Goal: Information Seeking & Learning: Compare options

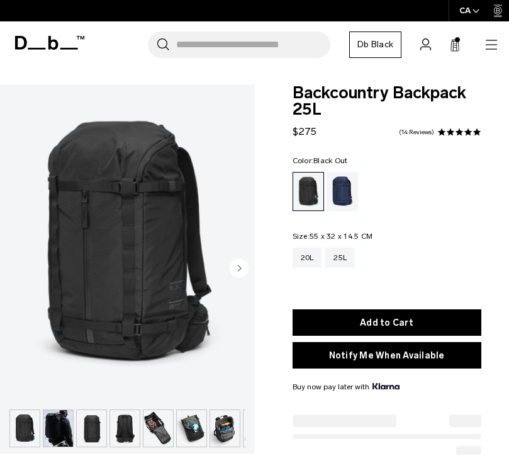
click at [37, 278] on img at bounding box center [127, 244] width 255 height 318
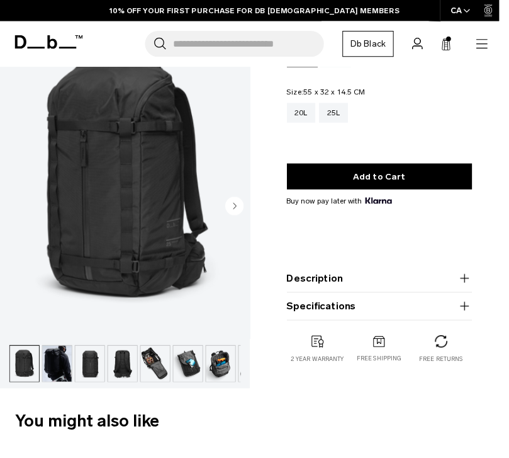
scroll to position [142, 0]
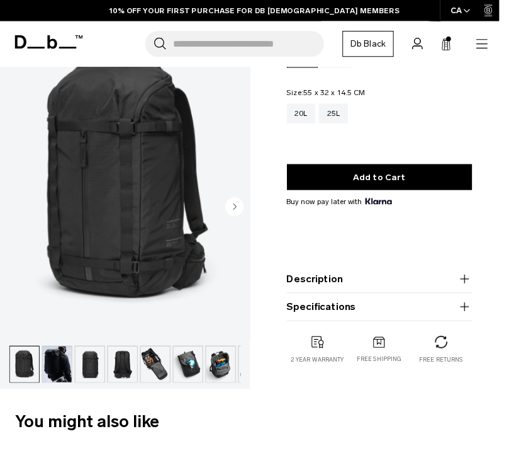
click at [159, 371] on img "button" at bounding box center [159, 371] width 30 height 37
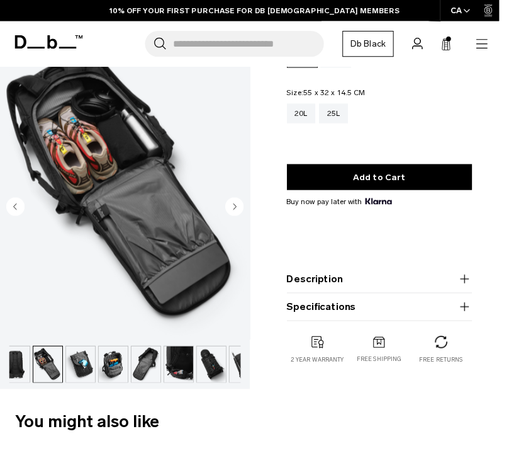
scroll to position [0, 133]
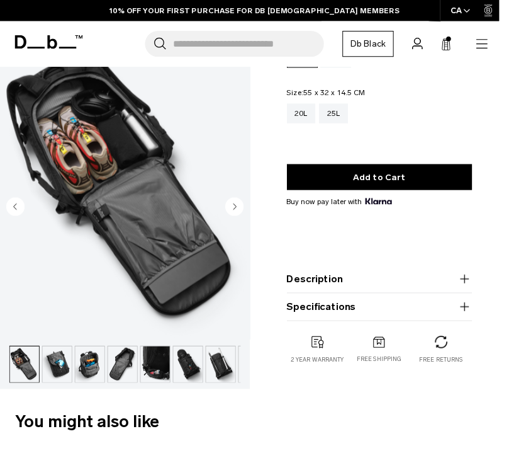
click at [234, 206] on circle "Next slide" at bounding box center [239, 210] width 19 height 19
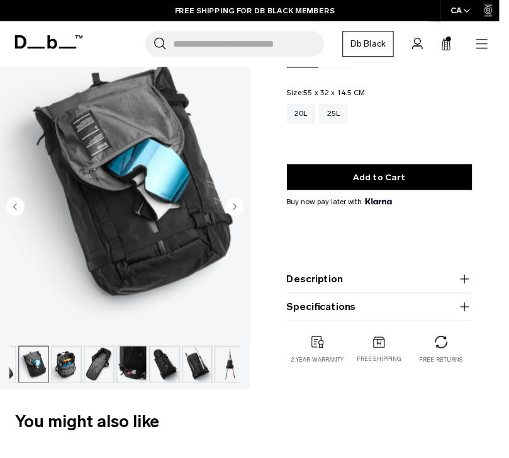
scroll to position [0, 162]
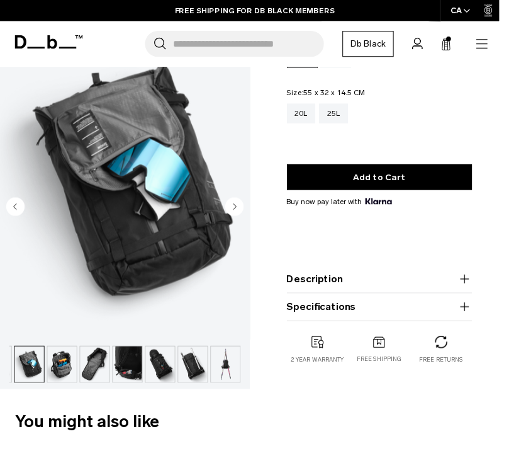
click at [239, 206] on circle "Next slide" at bounding box center [239, 210] width 19 height 19
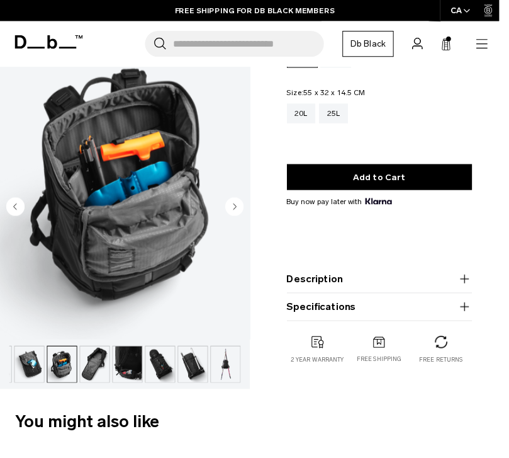
click at [234, 209] on circle "Next slide" at bounding box center [239, 210] width 19 height 19
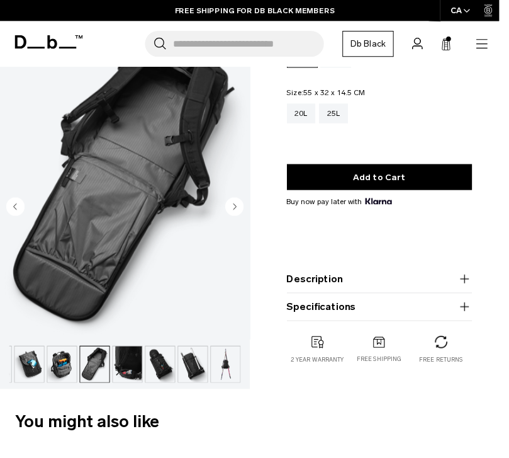
click at [234, 210] on circle "Next slide" at bounding box center [239, 210] width 19 height 19
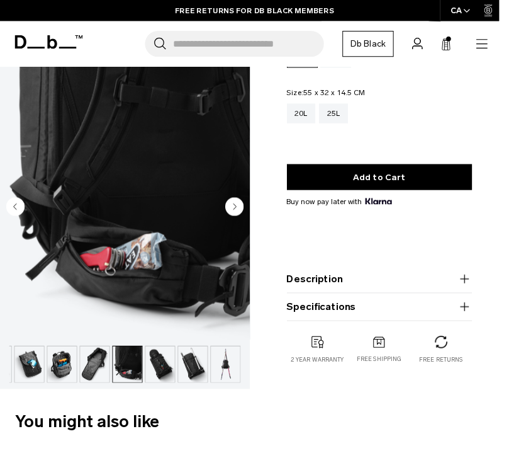
click at [16, 213] on icon "Previous slide" at bounding box center [15, 211] width 3 height 6
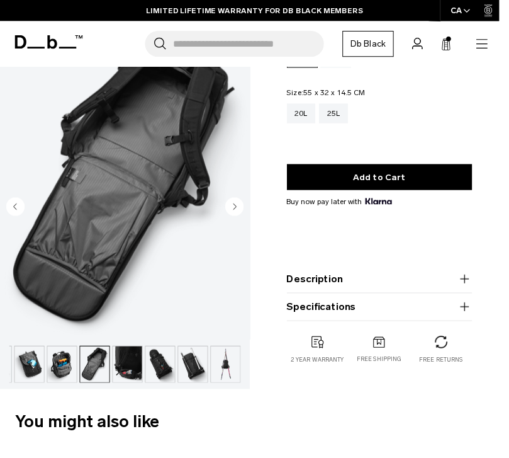
click at [239, 205] on circle "Next slide" at bounding box center [239, 210] width 19 height 19
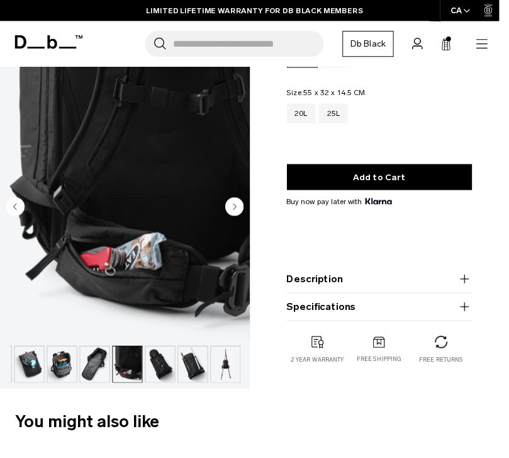
click at [237, 212] on circle "Next slide" at bounding box center [239, 210] width 19 height 19
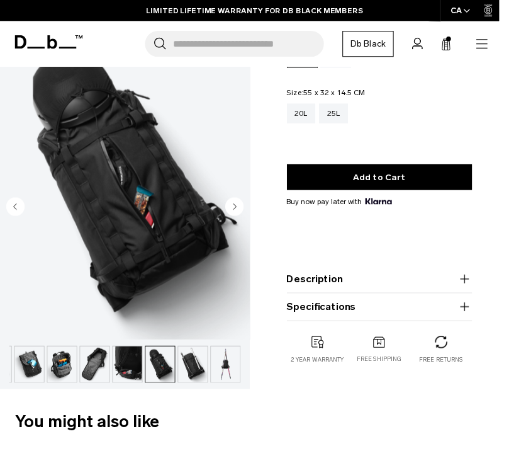
click at [235, 210] on circle "Next slide" at bounding box center [239, 210] width 19 height 19
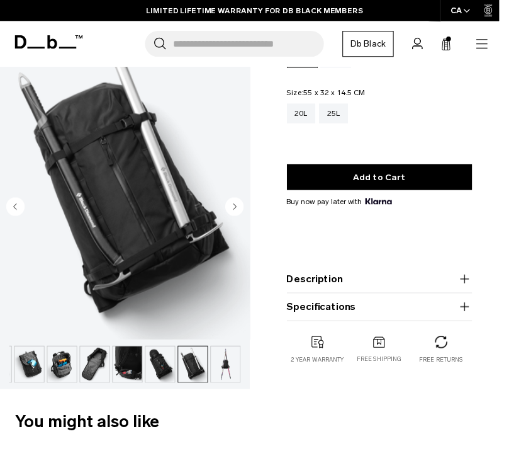
click at [237, 210] on circle "Next slide" at bounding box center [239, 210] width 19 height 19
click at [31, 371] on img "button" at bounding box center [30, 371] width 30 height 37
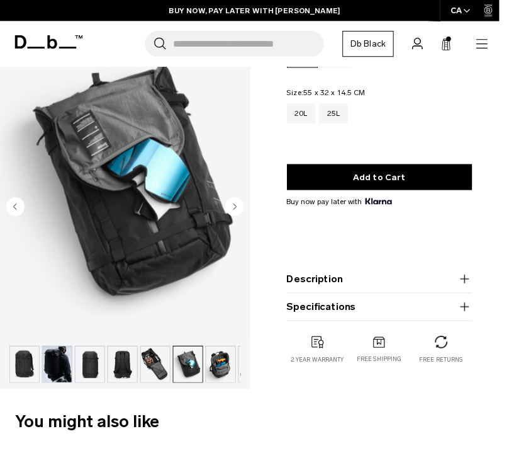
scroll to position [0, 0]
click at [33, 373] on img "button" at bounding box center [25, 371] width 30 height 37
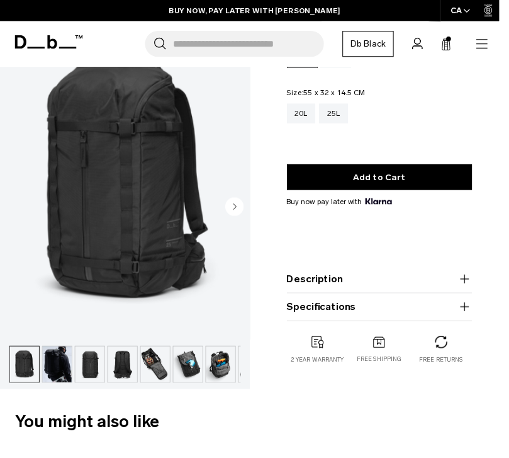
click at [67, 369] on img "button" at bounding box center [58, 371] width 30 height 37
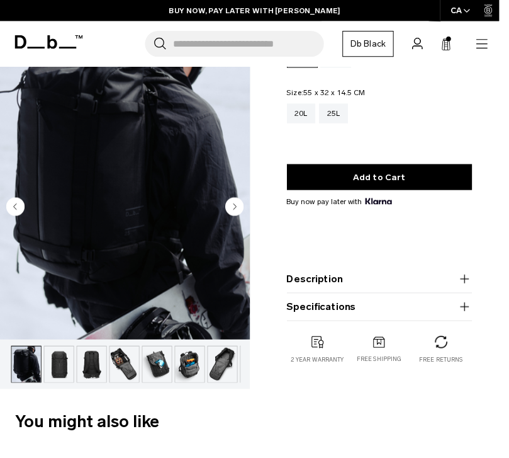
scroll to position [0, 33]
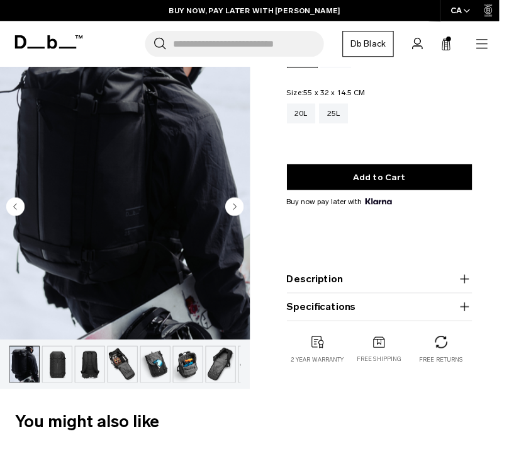
click at [86, 370] on img "button" at bounding box center [92, 371] width 30 height 37
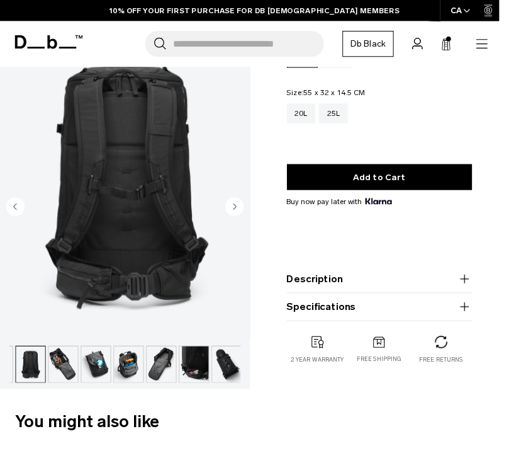
scroll to position [0, 100]
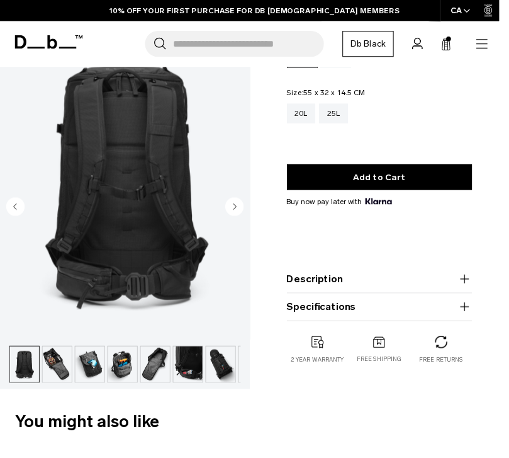
click at [98, 366] on img "button" at bounding box center [92, 371] width 30 height 37
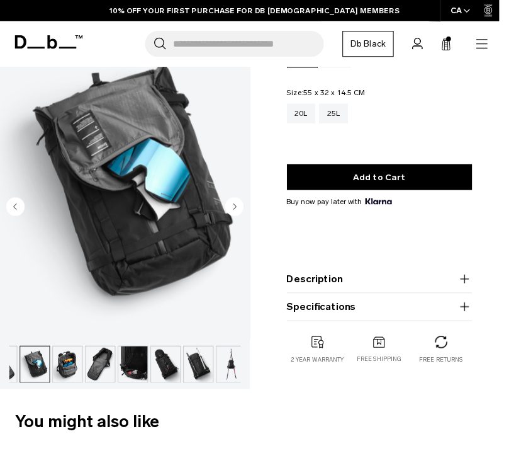
scroll to position [0, 162]
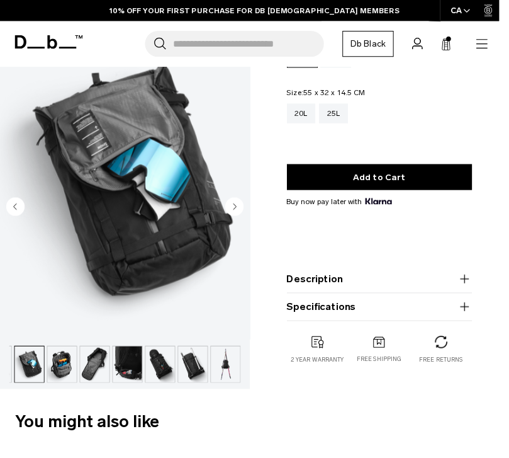
click at [38, 367] on img "button" at bounding box center [30, 371] width 30 height 37
click at [101, 373] on img "button" at bounding box center [97, 371] width 30 height 37
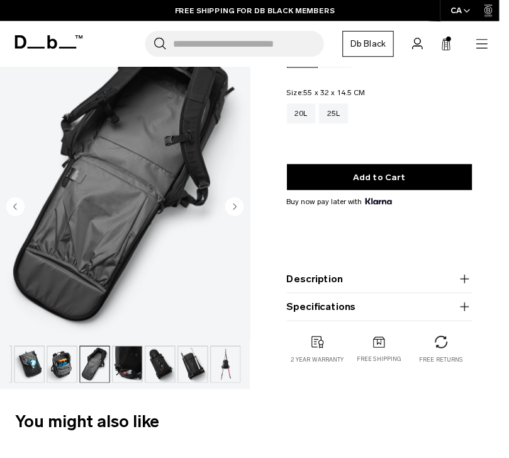
click at [236, 208] on circle "Next slide" at bounding box center [239, 210] width 19 height 19
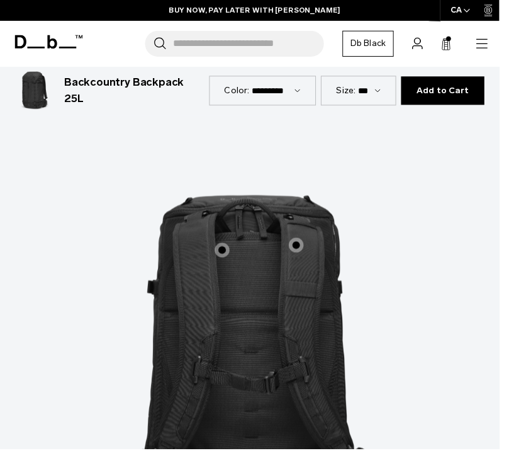
scroll to position [1241, 0]
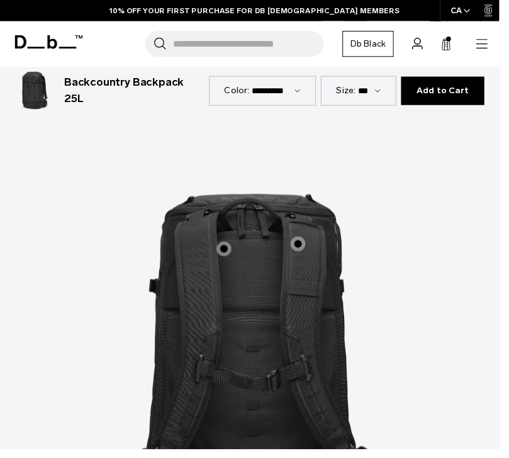
click at [230, 246] on span "2 / 3" at bounding box center [228, 253] width 15 height 15
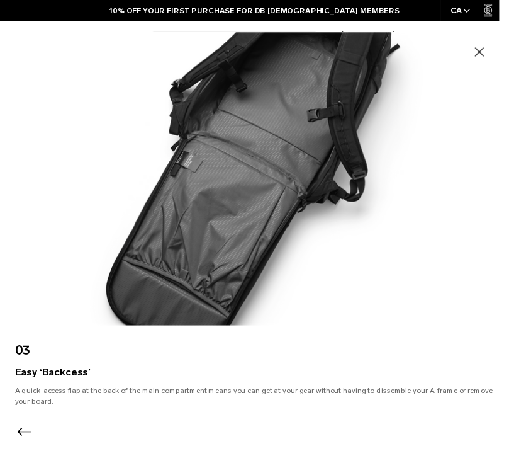
scroll to position [1238, 0]
click at [494, 57] on icon "button" at bounding box center [489, 52] width 9 height 9
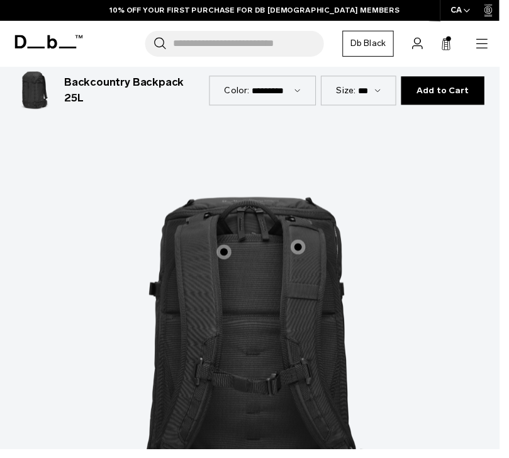
click at [303, 244] on span "2 / 3" at bounding box center [304, 251] width 15 height 15
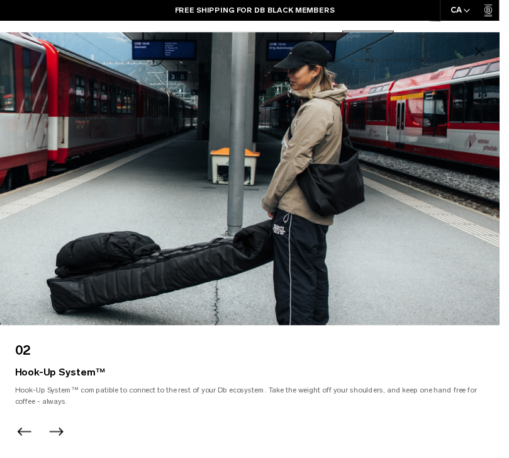
click at [497, 57] on icon "button" at bounding box center [489, 52] width 15 height 15
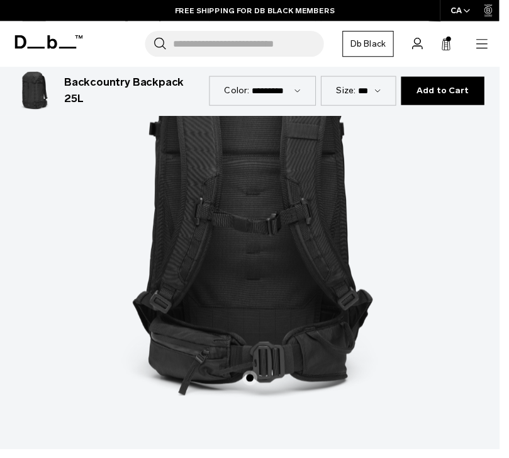
scroll to position [1385, 0]
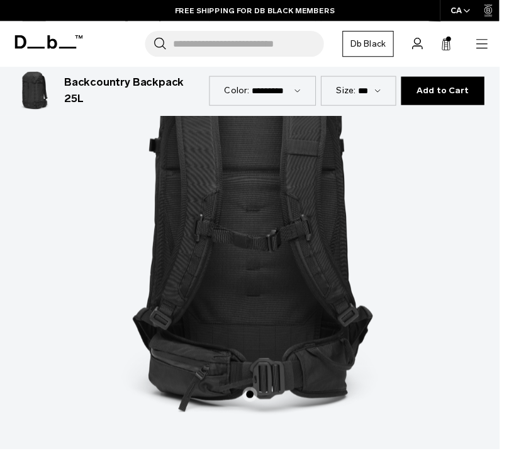
click at [256, 394] on span "2 / 3" at bounding box center [254, 401] width 15 height 15
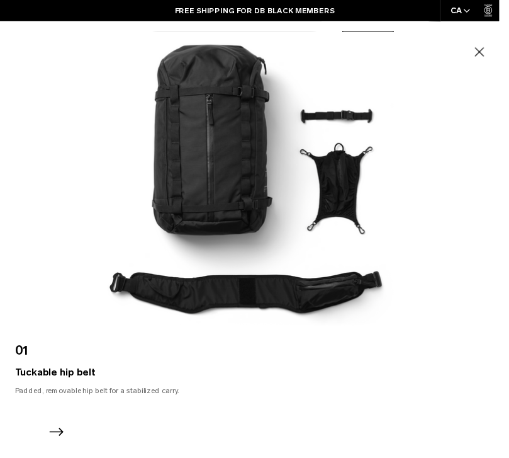
click at [497, 60] on icon "button" at bounding box center [489, 52] width 15 height 15
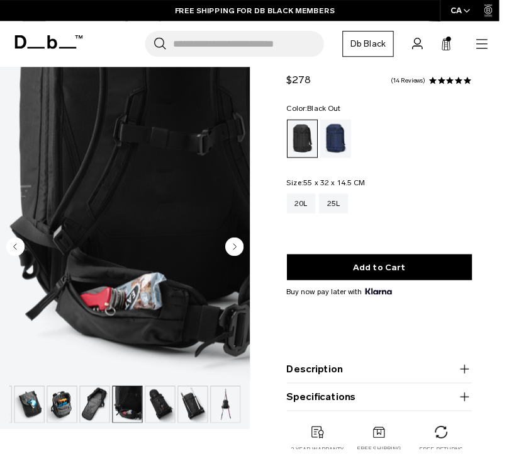
scroll to position [0, 0]
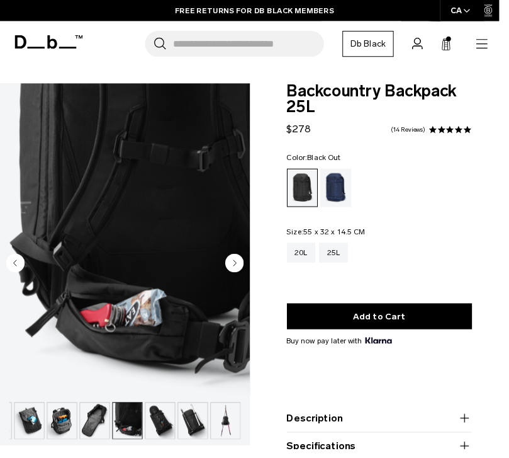
click at [236, 268] on circle "Next slide" at bounding box center [239, 268] width 19 height 19
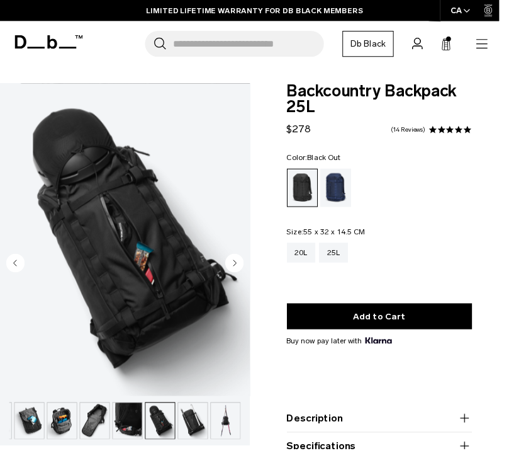
click at [236, 271] on circle "Next slide" at bounding box center [239, 268] width 19 height 19
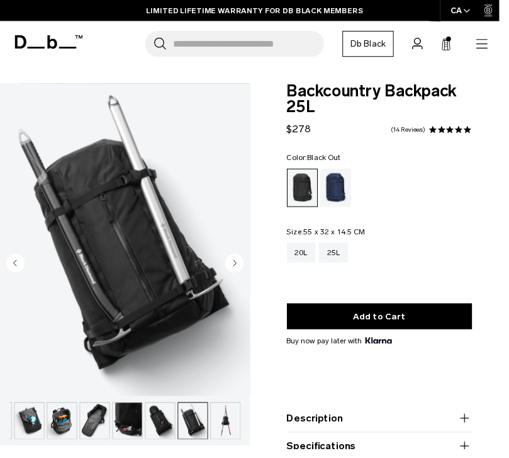
click at [235, 268] on circle "Next slide" at bounding box center [239, 268] width 19 height 19
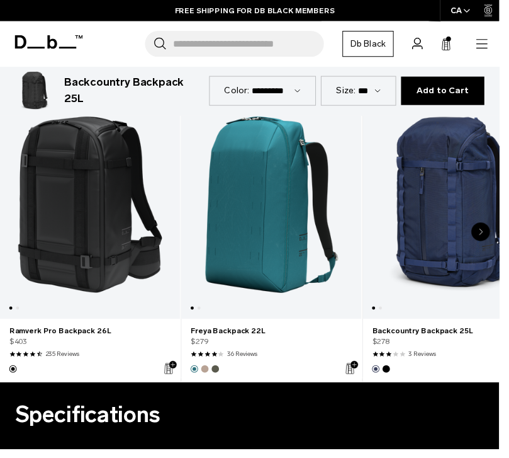
click at [148, 236] on link "Ramverk Pro Backpack 26L" at bounding box center [92, 208] width 184 height 232
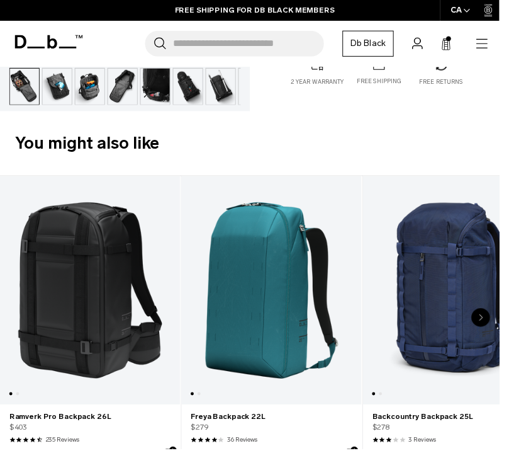
scroll to position [489, 0]
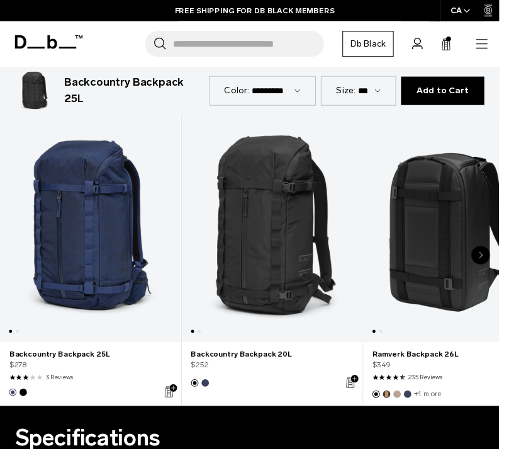
click at [281, 234] on link "Backcountry Backpack 20L" at bounding box center [277, 232] width 184 height 232
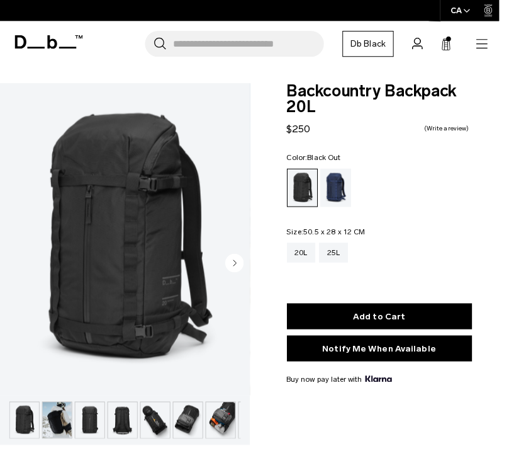
click at [193, 429] on img "button" at bounding box center [192, 428] width 30 height 37
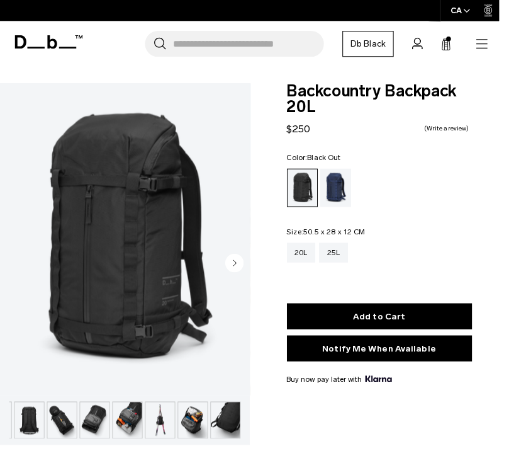
scroll to position [0, 95]
click at [193, 429] on img "button" at bounding box center [197, 428] width 30 height 37
click at [150, 427] on img "button" at bounding box center [164, 428] width 30 height 37
click at [229, 263] on img at bounding box center [127, 244] width 255 height 318
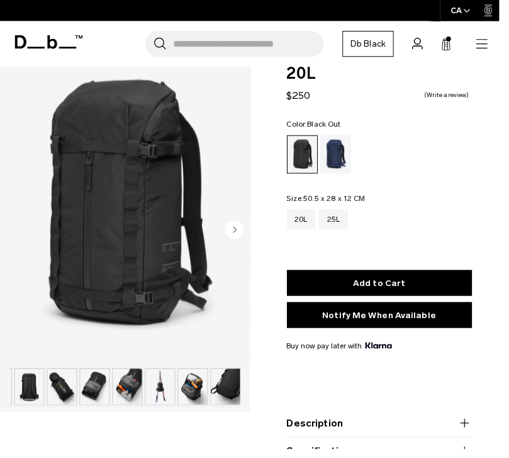
scroll to position [37, 0]
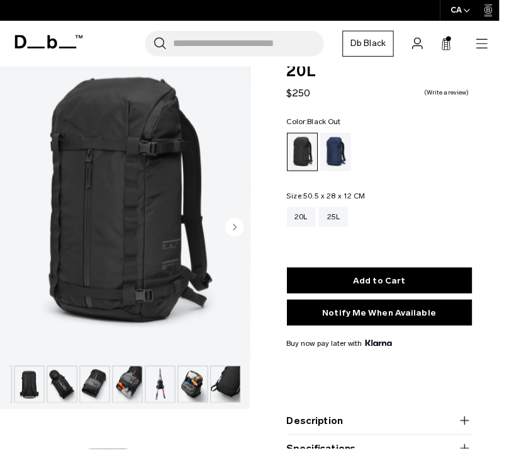
click at [236, 227] on circle "button" at bounding box center [239, 231] width 19 height 19
click at [237, 234] on circle "button" at bounding box center [239, 231] width 19 height 19
click at [237, 233] on circle "button" at bounding box center [239, 231] width 19 height 19
click at [239, 233] on icon "button" at bounding box center [239, 232] width 3 height 6
click at [239, 234] on circle "button" at bounding box center [239, 231] width 19 height 19
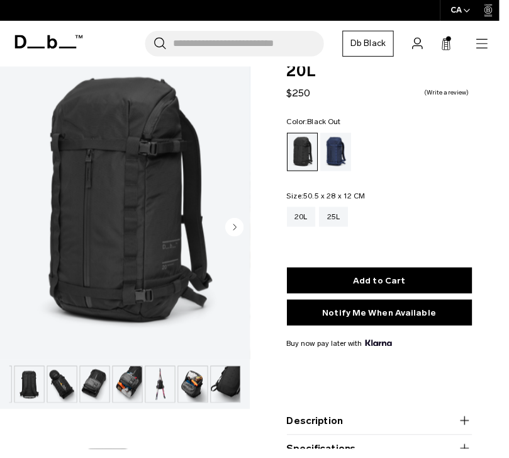
click at [240, 233] on circle "button" at bounding box center [239, 231] width 19 height 19
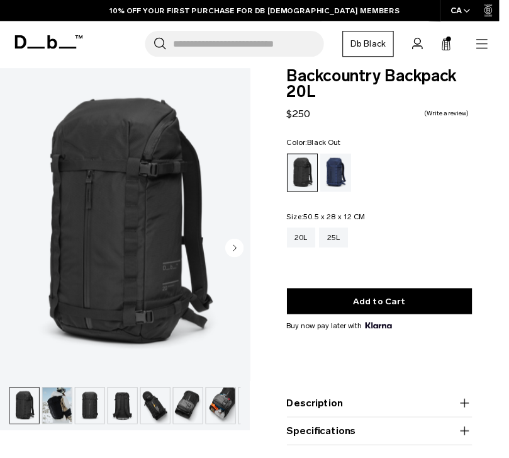
scroll to position [0, 0]
click at [61, 412] on img "button" at bounding box center [58, 413] width 30 height 37
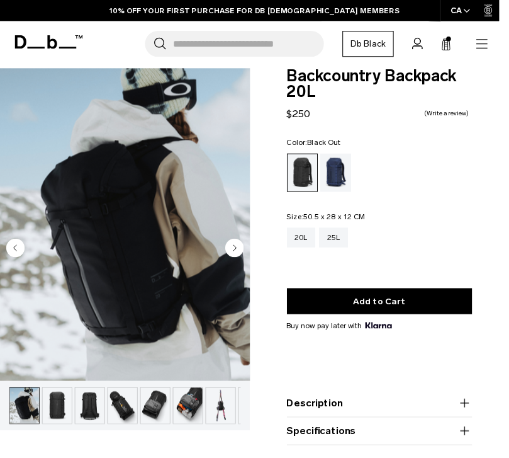
click at [118, 410] on img "button" at bounding box center [125, 413] width 30 height 37
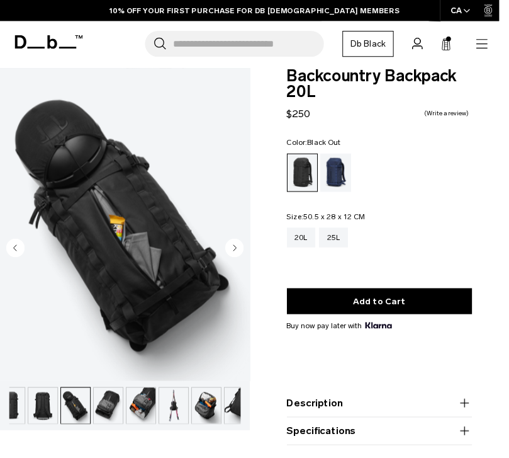
scroll to position [0, 95]
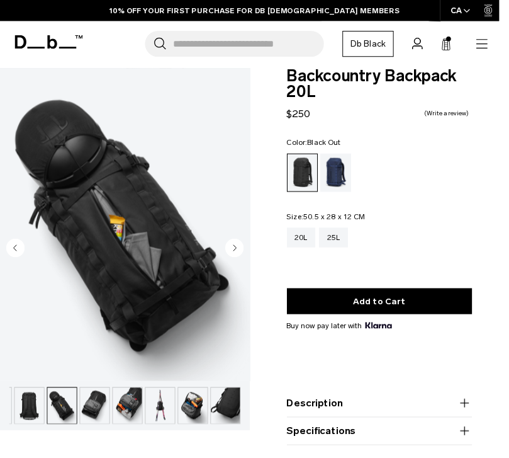
click at [35, 405] on img "button" at bounding box center [30, 413] width 30 height 37
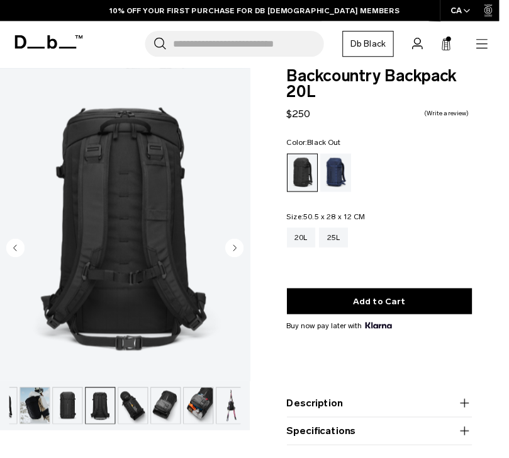
scroll to position [0, 23]
click at [38, 414] on img "button" at bounding box center [36, 413] width 30 height 37
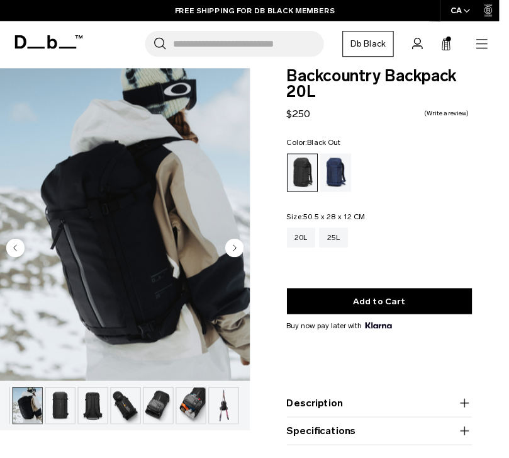
scroll to position [0, 33]
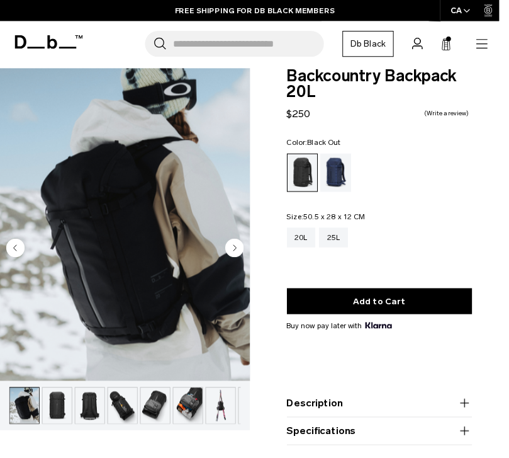
click at [181, 410] on img "button" at bounding box center [192, 413] width 30 height 37
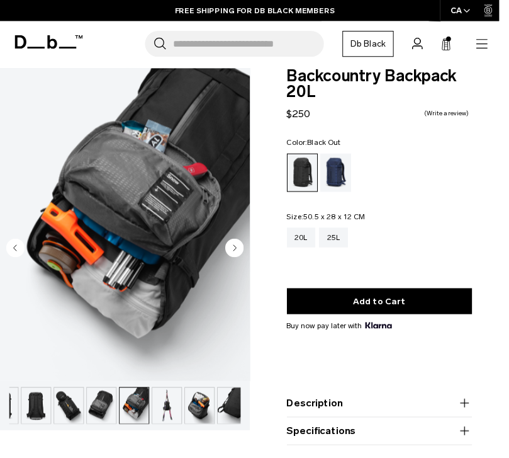
scroll to position [0, 95]
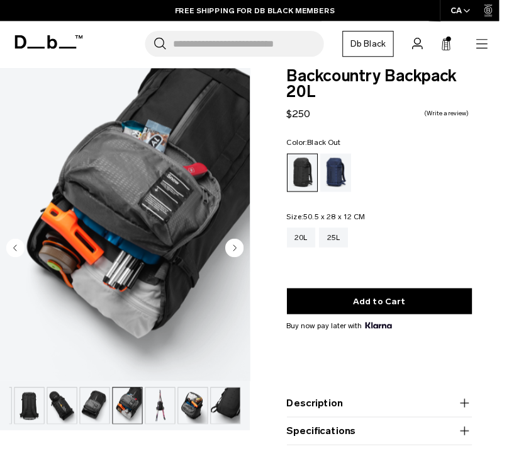
click at [162, 414] on img "button" at bounding box center [164, 413] width 30 height 37
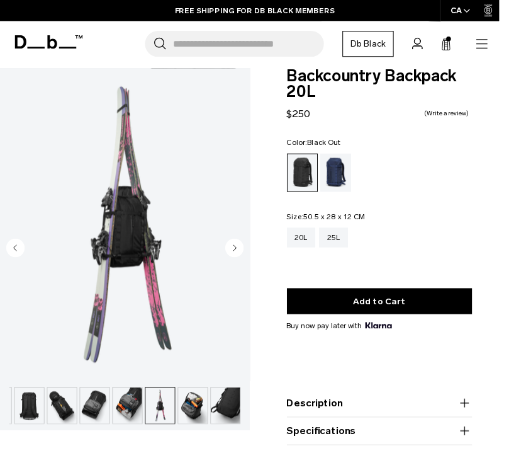
click at [182, 415] on img "button" at bounding box center [197, 413] width 30 height 37
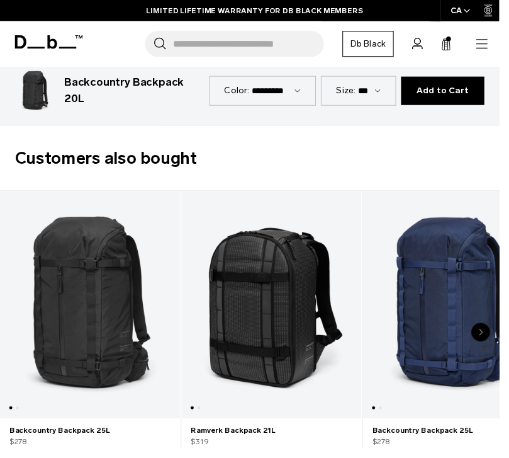
scroll to position [1790, 0]
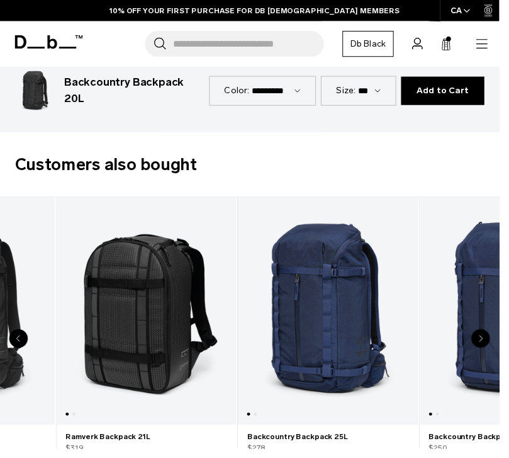
click at [321, 377] on link "Backcountry Backpack 25L" at bounding box center [335, 317] width 184 height 232
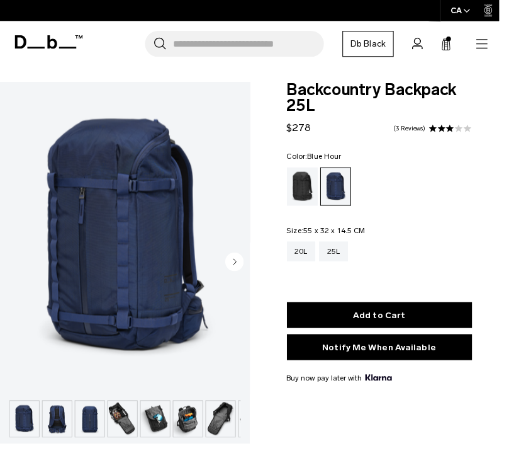
click at [129, 428] on img "button" at bounding box center [125, 427] width 30 height 37
click at [130, 427] on img "button" at bounding box center [125, 427] width 30 height 37
click at [114, 429] on img "button" at bounding box center [125, 427] width 30 height 37
click at [161, 429] on img "button" at bounding box center [159, 427] width 30 height 37
click at [164, 431] on img "button" at bounding box center [159, 427] width 30 height 37
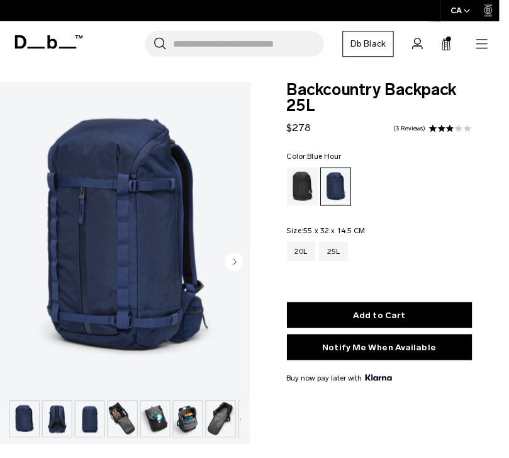
click at [239, 267] on icon "button" at bounding box center [239, 267] width 3 height 6
click at [237, 269] on circle "button" at bounding box center [239, 266] width 19 height 19
click at [236, 271] on circle "button" at bounding box center [239, 266] width 19 height 19
click at [237, 269] on circle "button" at bounding box center [239, 266] width 19 height 19
click at [240, 269] on circle "button" at bounding box center [239, 266] width 19 height 19
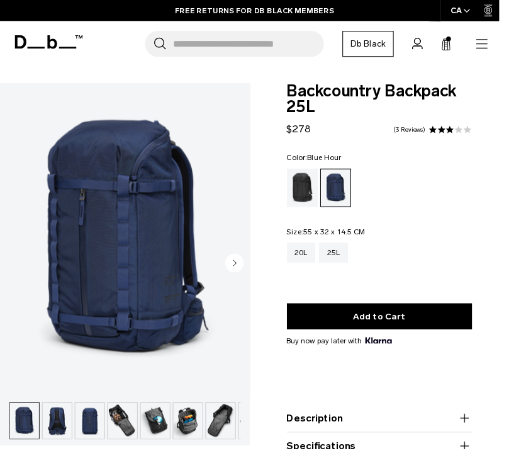
click at [242, 268] on circle "Next slide" at bounding box center [239, 268] width 19 height 19
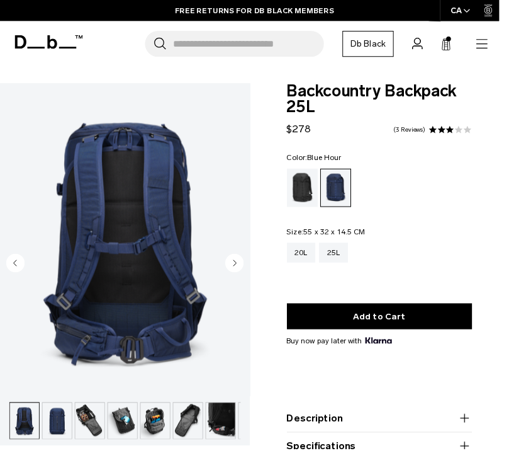
click at [240, 266] on circle "Next slide" at bounding box center [239, 268] width 19 height 19
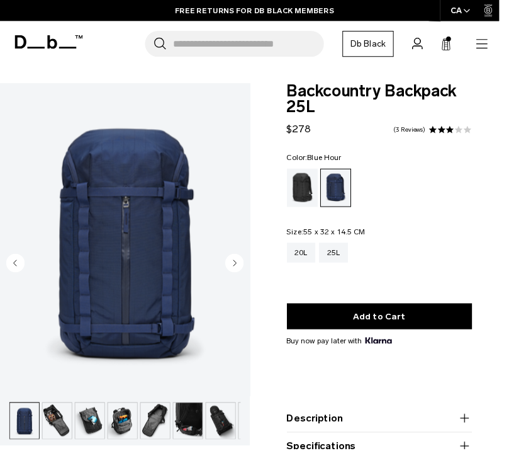
click at [13, 268] on circle "Previous slide" at bounding box center [15, 268] width 19 height 19
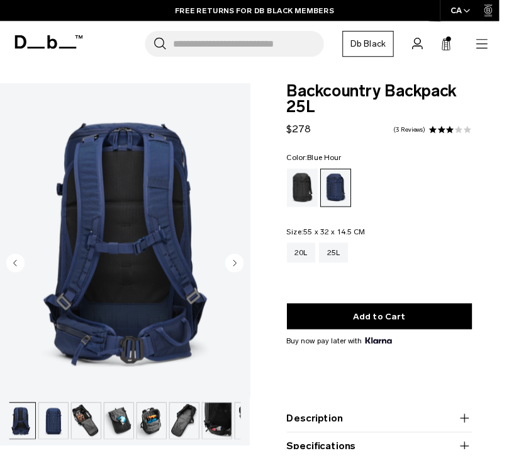
scroll to position [0, 33]
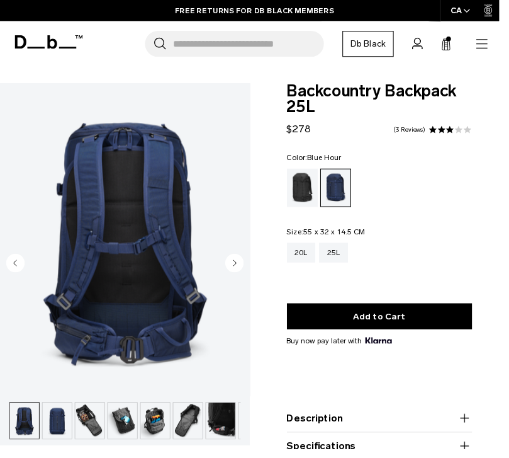
click at [13, 268] on circle "Previous slide" at bounding box center [15, 268] width 19 height 19
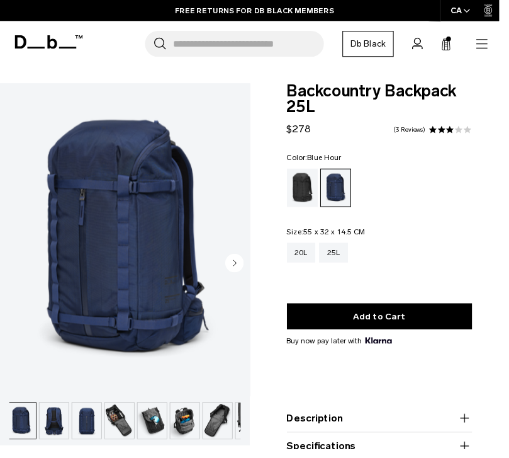
scroll to position [0, 0]
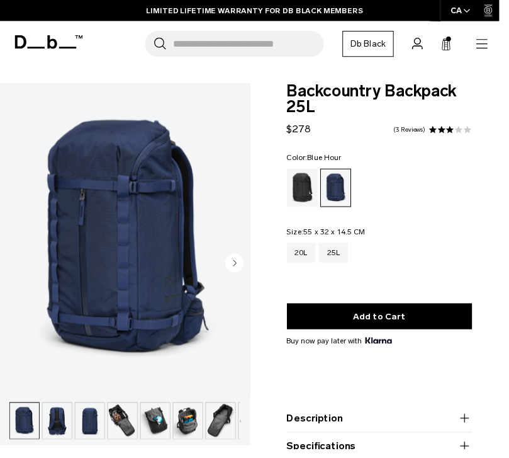
click at [236, 266] on circle "Next slide" at bounding box center [239, 268] width 19 height 19
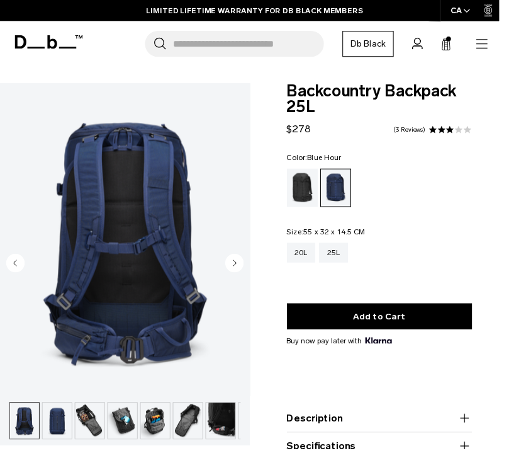
click at [235, 266] on circle "Next slide" at bounding box center [239, 268] width 19 height 19
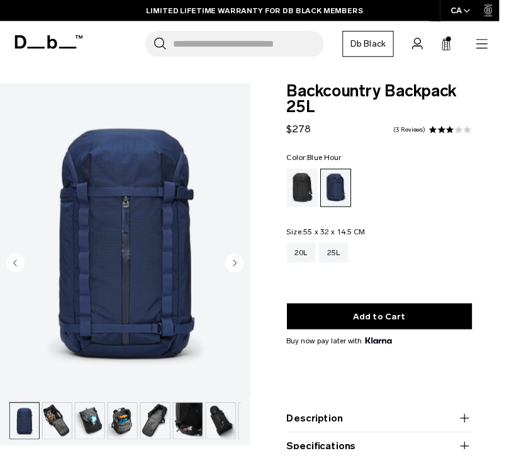
click at [236, 266] on circle "Next slide" at bounding box center [239, 268] width 19 height 19
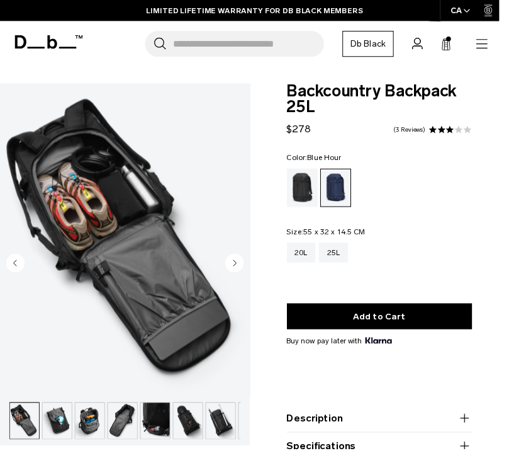
click at [236, 266] on circle "Next slide" at bounding box center [239, 268] width 19 height 19
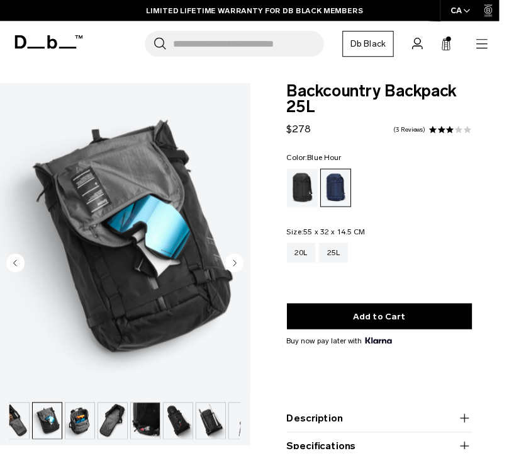
scroll to position [0, 128]
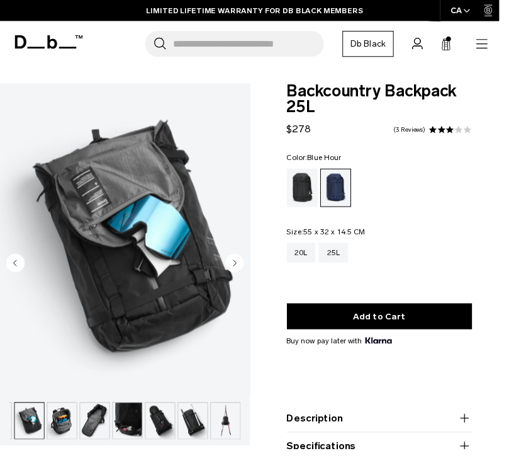
click at [237, 266] on circle "Next slide" at bounding box center [239, 268] width 19 height 19
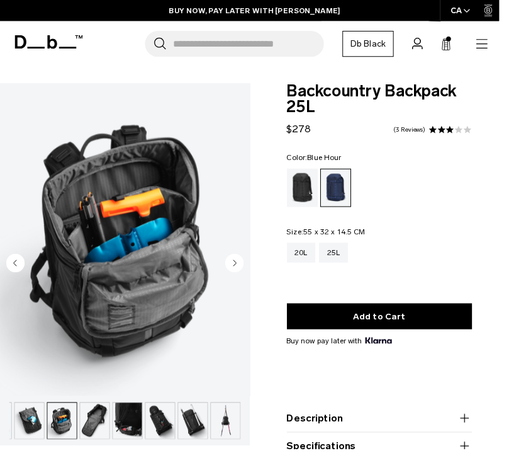
click at [240, 268] on icon "Next slide" at bounding box center [239, 268] width 3 height 6
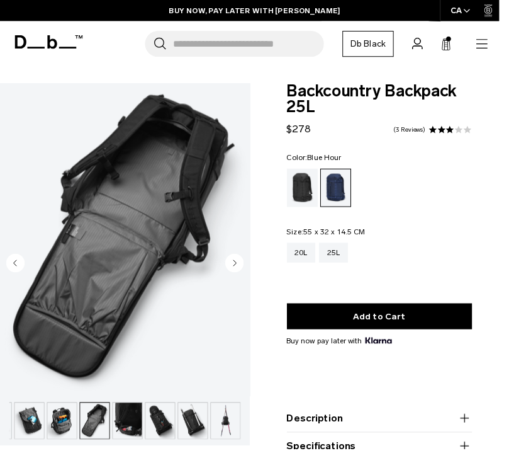
click at [240, 268] on icon "Next slide" at bounding box center [239, 268] width 3 height 6
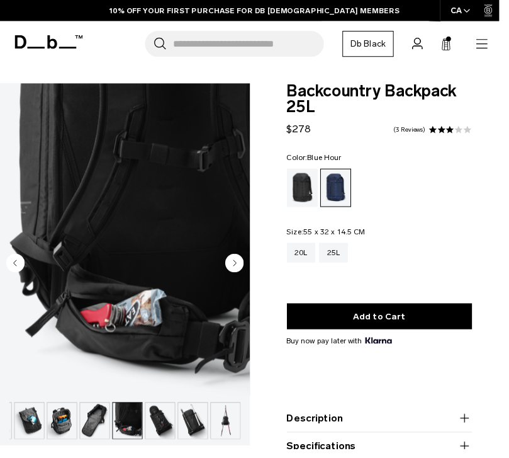
click at [239, 275] on circle "Next slide" at bounding box center [239, 268] width 19 height 19
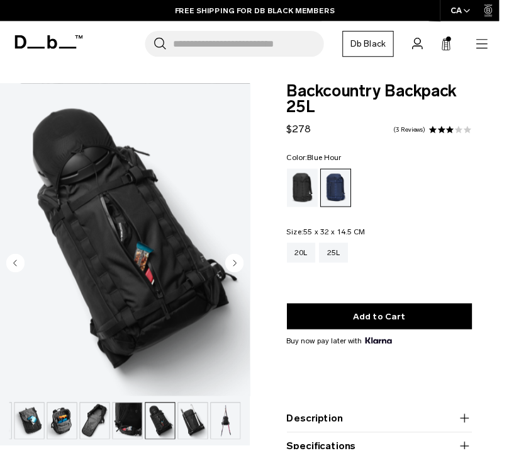
click at [231, 268] on circle "Next slide" at bounding box center [239, 268] width 19 height 19
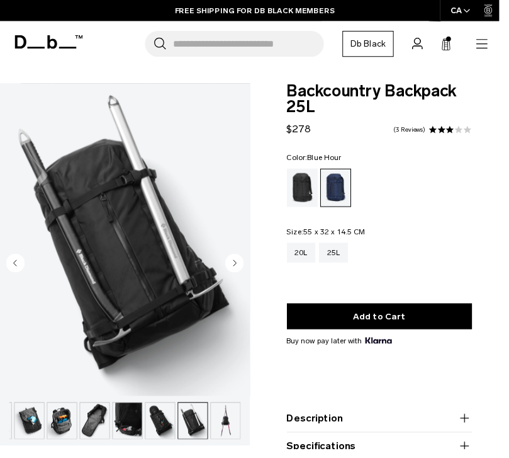
click at [236, 266] on circle "Next slide" at bounding box center [239, 268] width 19 height 19
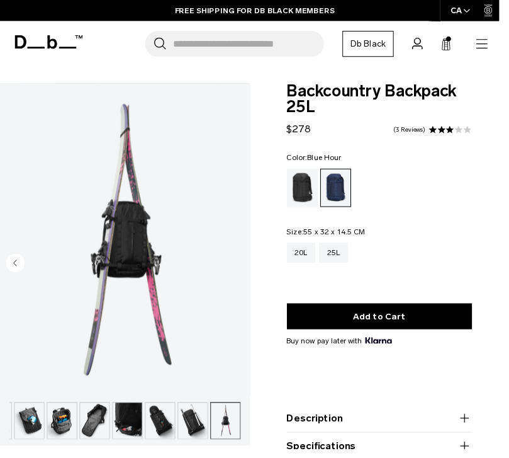
click at [21, 265] on circle "Previous slide" at bounding box center [15, 268] width 19 height 19
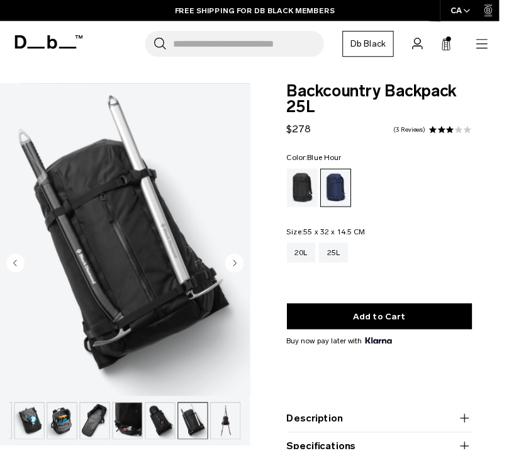
click at [19, 264] on circle "Previous slide" at bounding box center [15, 268] width 19 height 19
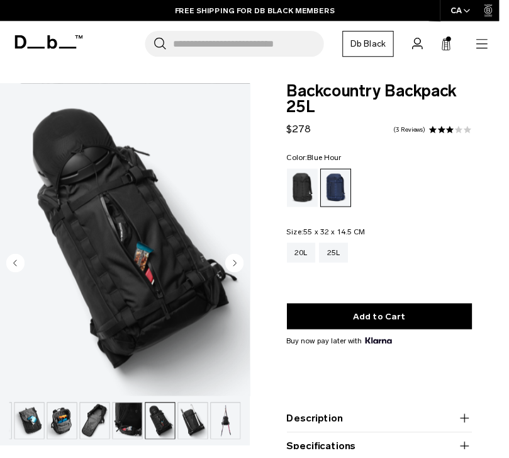
click at [14, 263] on circle "Previous slide" at bounding box center [15, 268] width 19 height 19
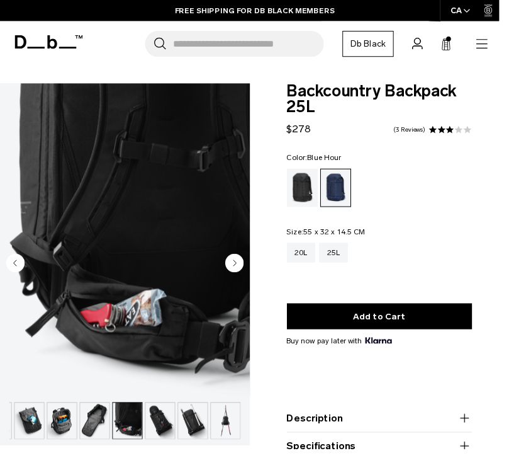
click at [14, 265] on circle "Previous slide" at bounding box center [15, 268] width 19 height 19
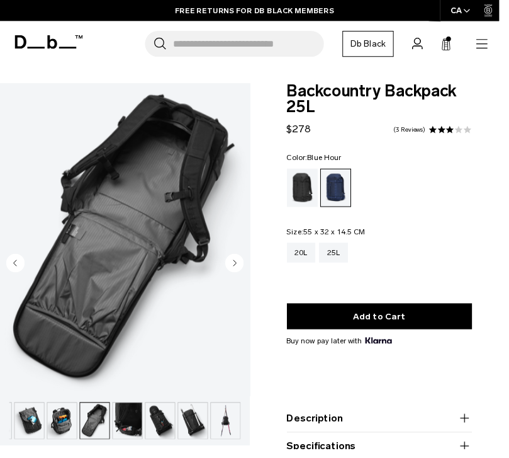
click at [16, 267] on icon "Previous slide" at bounding box center [15, 268] width 3 height 6
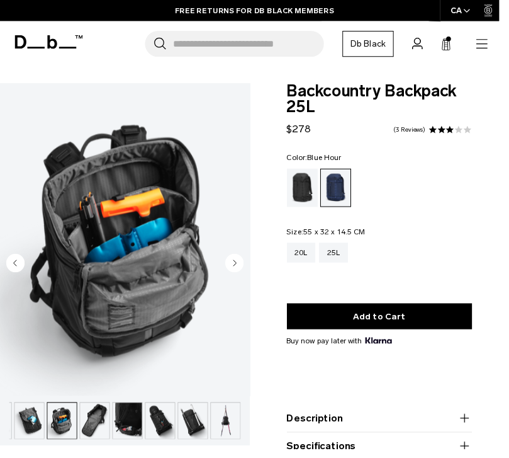
click at [20, 270] on circle "Previous slide" at bounding box center [15, 268] width 19 height 19
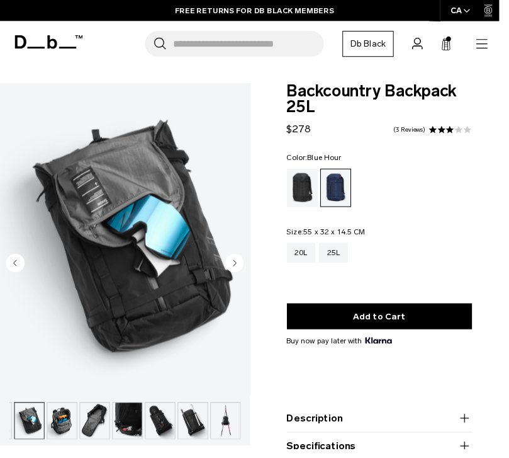
click at [19, 266] on circle "Previous slide" at bounding box center [15, 268] width 19 height 19
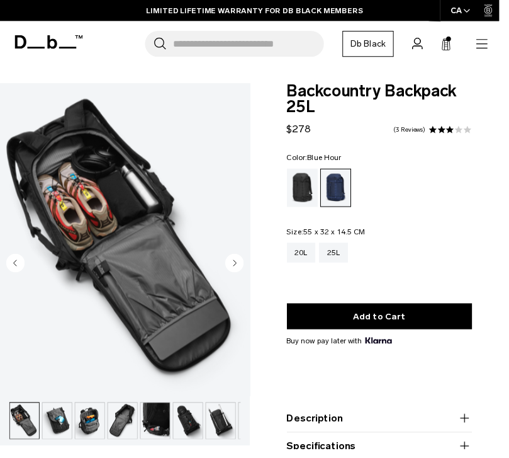
click at [13, 267] on circle "Previous slide" at bounding box center [15, 268] width 19 height 19
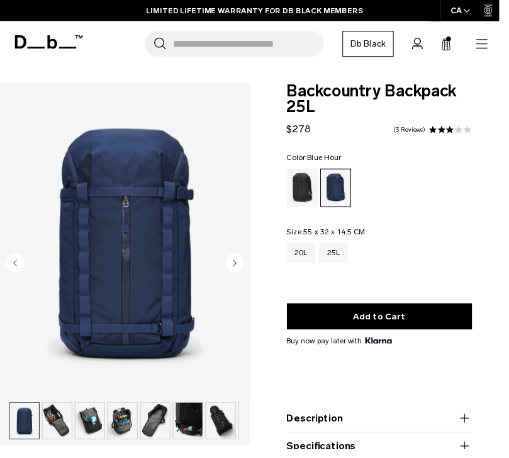
click at [16, 268] on icon "Previous slide" at bounding box center [15, 268] width 3 height 6
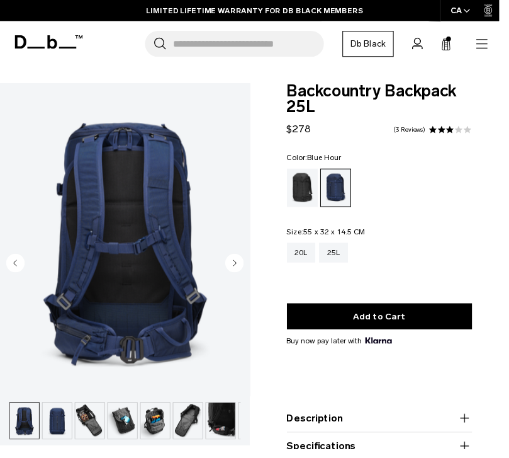
click at [16, 264] on circle "Previous slide" at bounding box center [15, 268] width 19 height 19
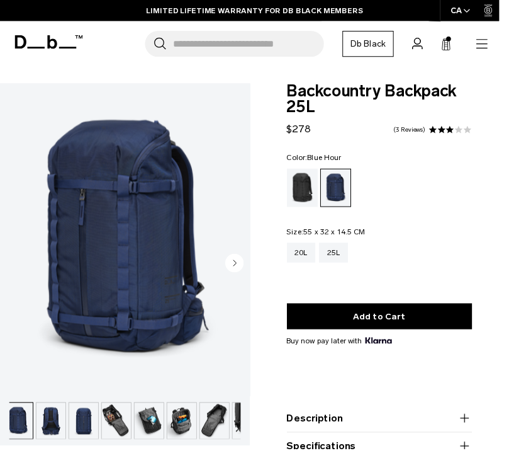
scroll to position [0, 0]
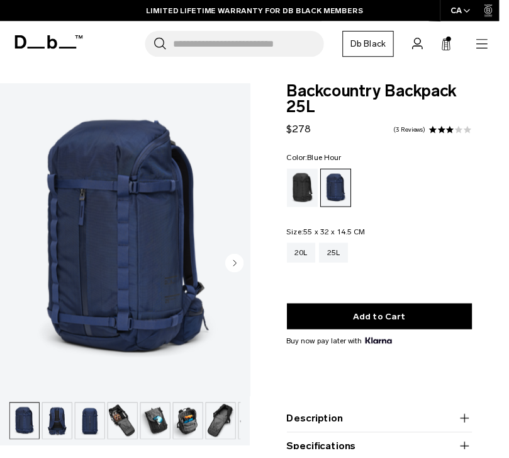
click at [234, 263] on circle "Next slide" at bounding box center [239, 268] width 19 height 19
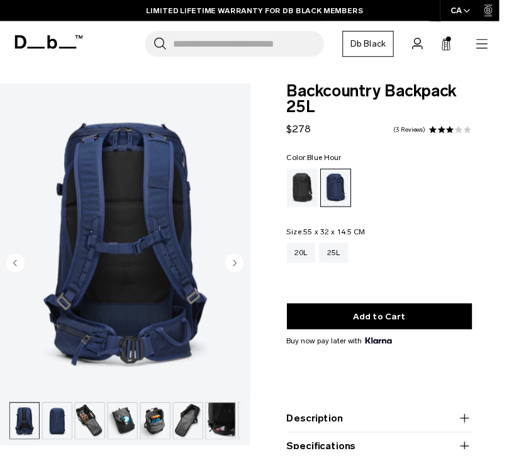
click at [236, 268] on circle "Next slide" at bounding box center [239, 268] width 19 height 19
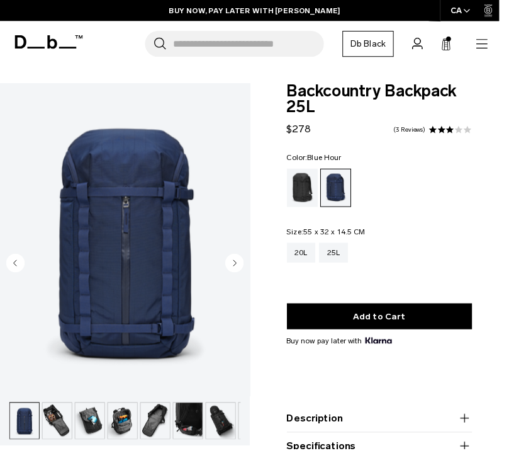
click at [235, 264] on circle "Next slide" at bounding box center [239, 268] width 19 height 19
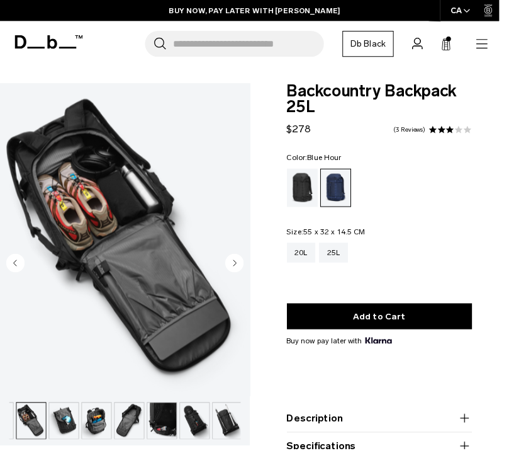
scroll to position [0, 100]
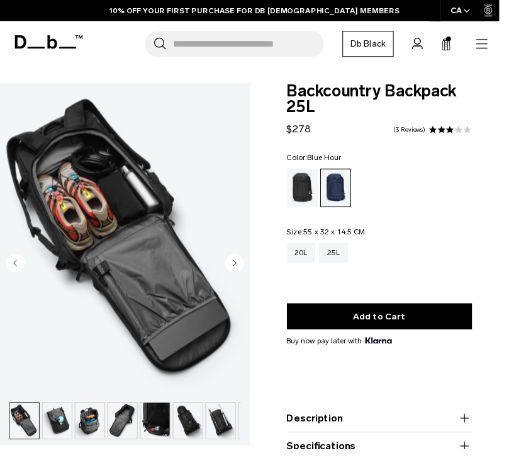
click at [151, 427] on img "button" at bounding box center [159, 428] width 30 height 37
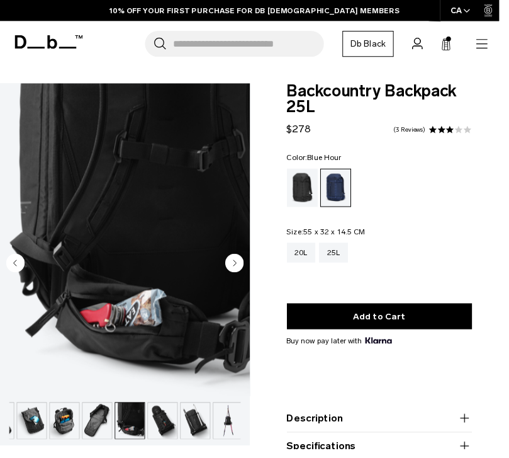
scroll to position [0, 128]
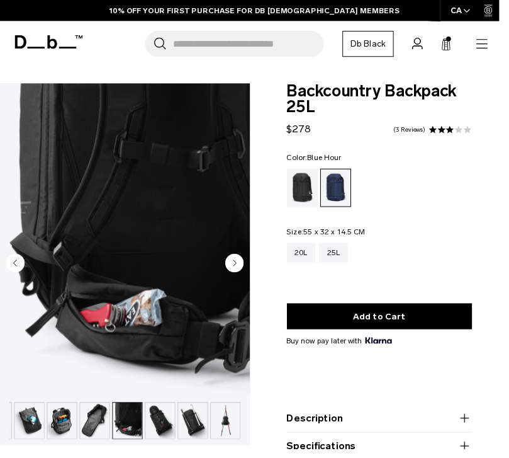
click at [101, 429] on img "button" at bounding box center [97, 428] width 30 height 37
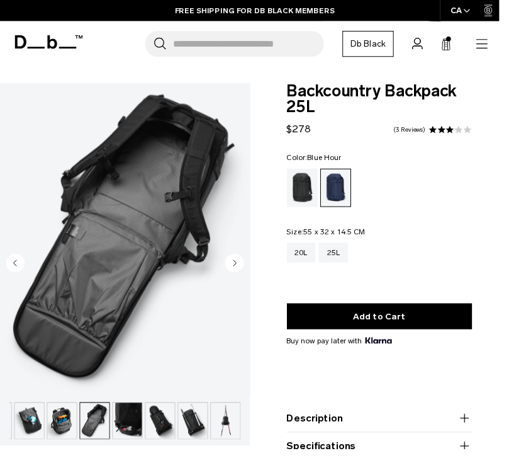
click at [139, 426] on img "button" at bounding box center [130, 428] width 30 height 37
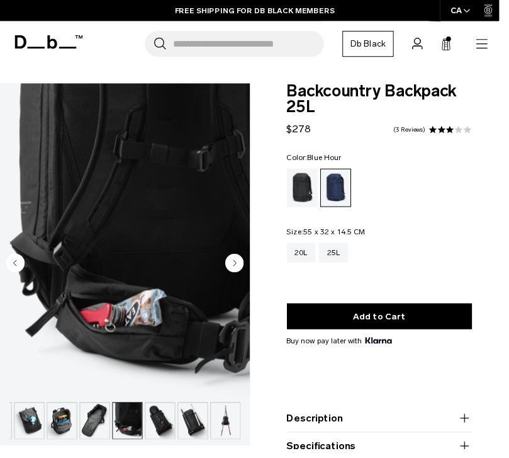
click at [106, 424] on img "button" at bounding box center [97, 428] width 30 height 37
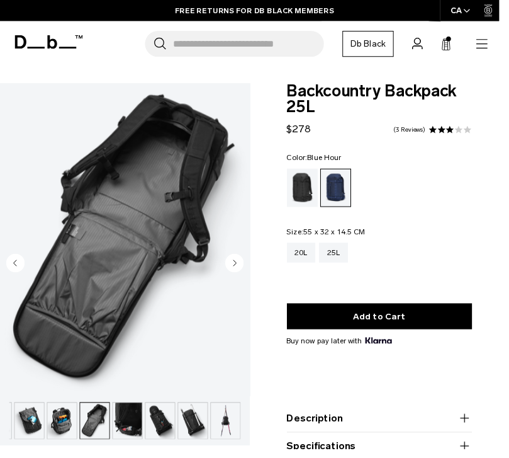
click at [134, 424] on img "button" at bounding box center [130, 428] width 30 height 37
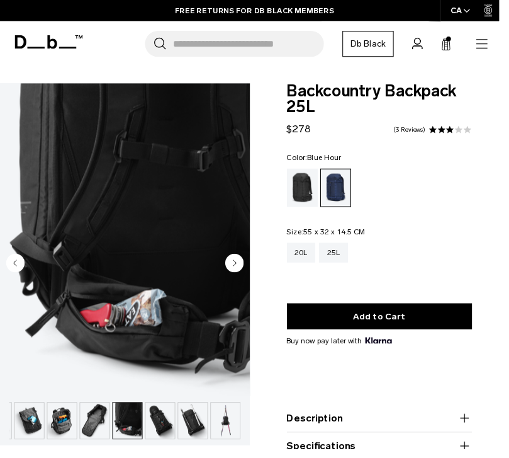
click at [100, 421] on img "button" at bounding box center [97, 428] width 30 height 37
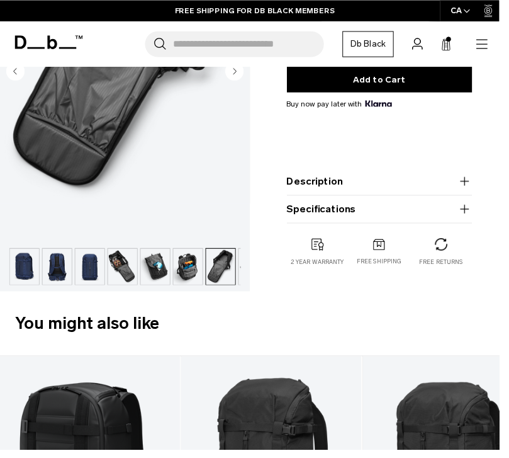
scroll to position [266, 0]
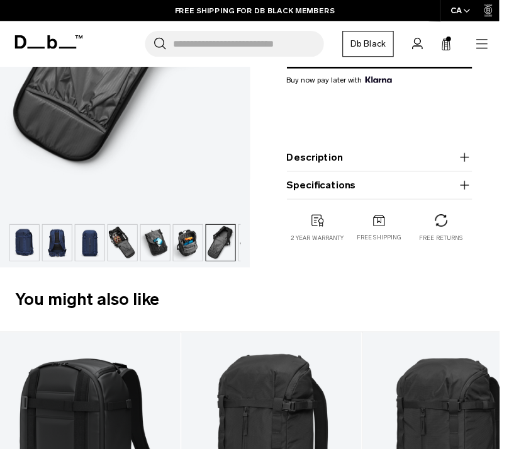
click at [65, 246] on img "button" at bounding box center [58, 247] width 30 height 37
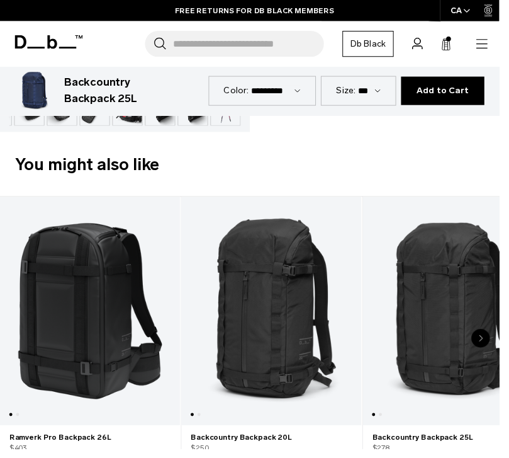
scroll to position [463, 0]
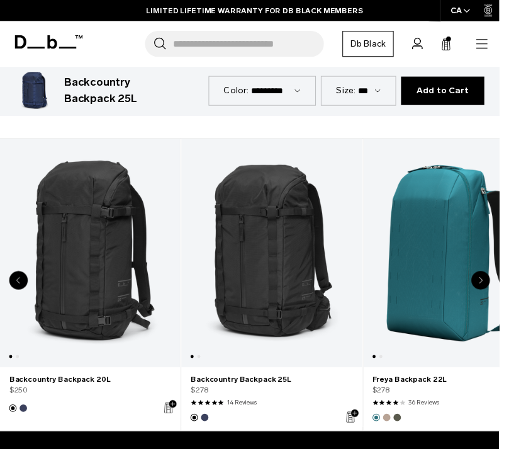
click at [247, 388] on link "Backcountry Backpack 25L" at bounding box center [277, 386] width 165 height 11
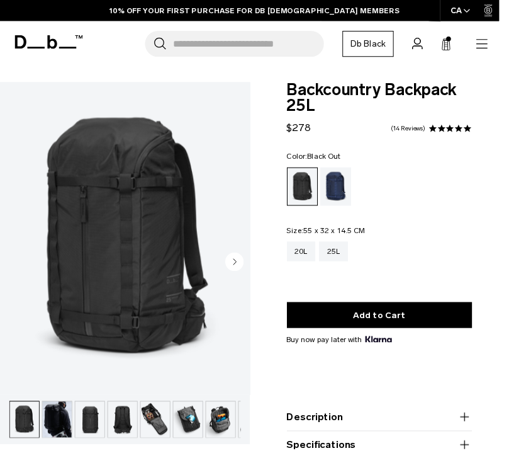
click at [64, 424] on img "button" at bounding box center [58, 427] width 30 height 37
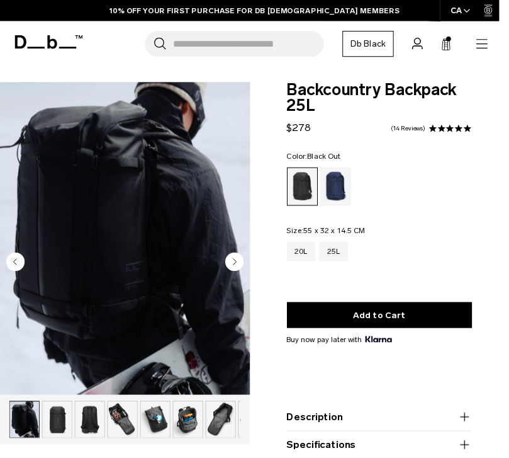
click at [99, 434] on img "button" at bounding box center [92, 427] width 30 height 37
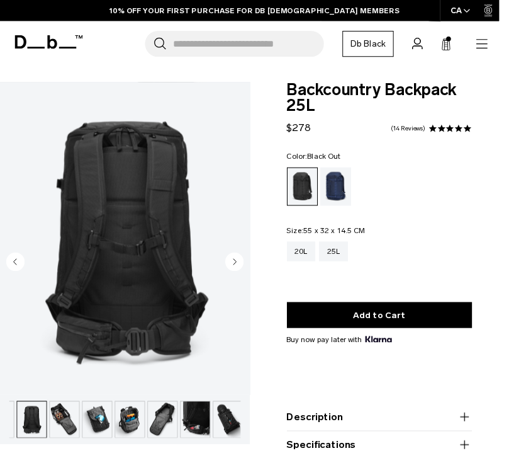
scroll to position [0, 100]
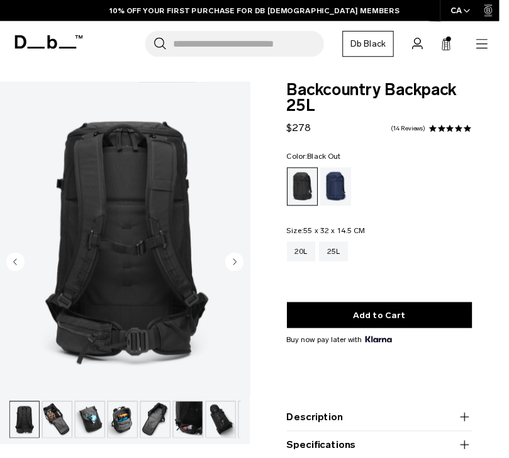
click at [194, 424] on img "button" at bounding box center [192, 427] width 30 height 37
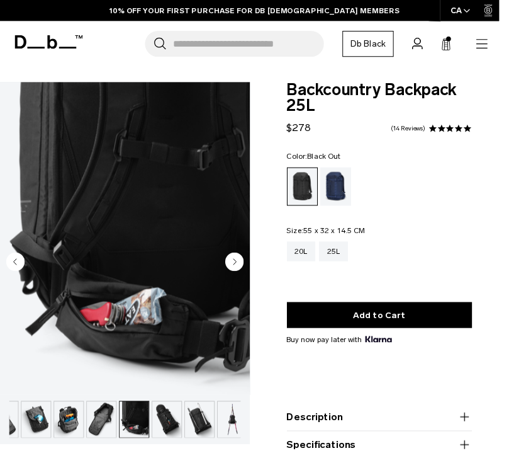
scroll to position [0, 162]
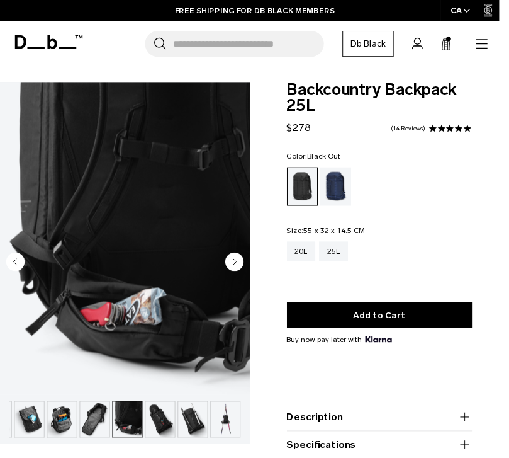
click at [98, 432] on img "button" at bounding box center [97, 427] width 30 height 37
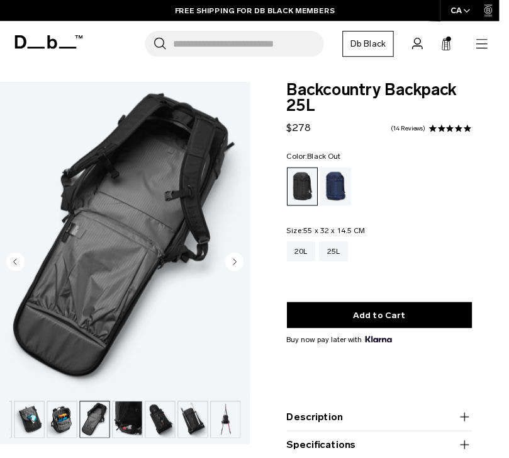
click at [69, 427] on img "button" at bounding box center [63, 427] width 30 height 37
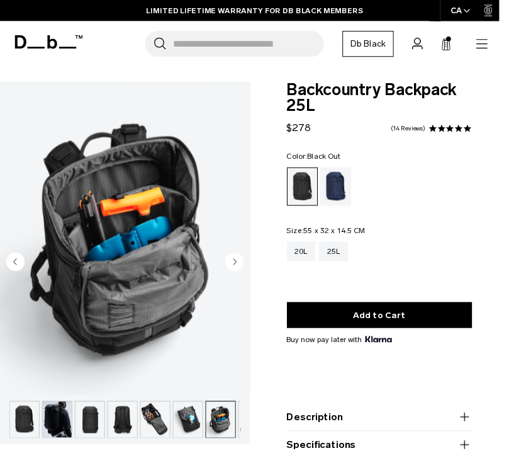
scroll to position [0, 0]
click at [159, 430] on img "button" at bounding box center [159, 427] width 30 height 37
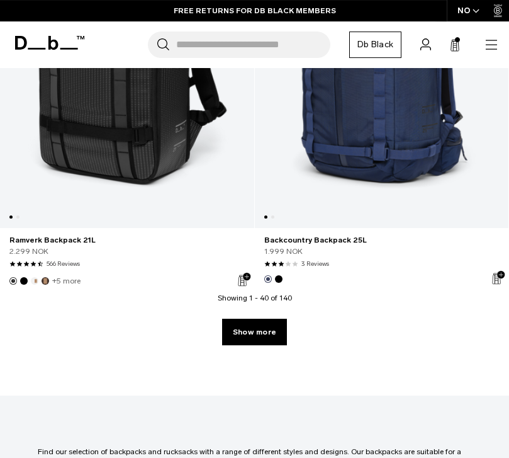
scroll to position [7680, 0]
click at [264, 332] on link "Show more" at bounding box center [254, 332] width 65 height 26
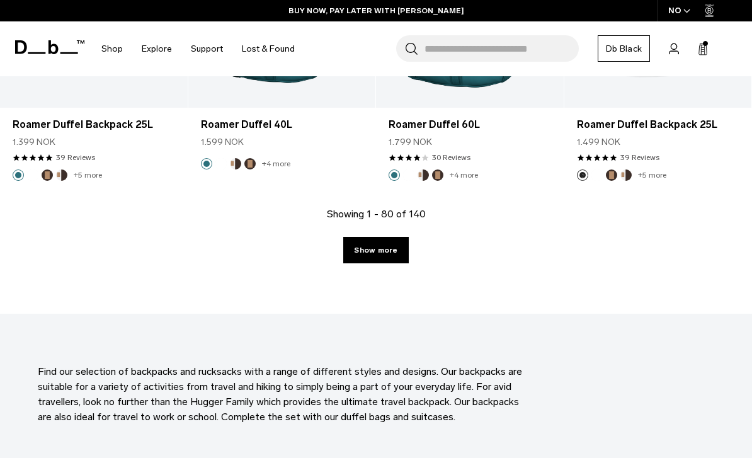
scroll to position [6275, 0]
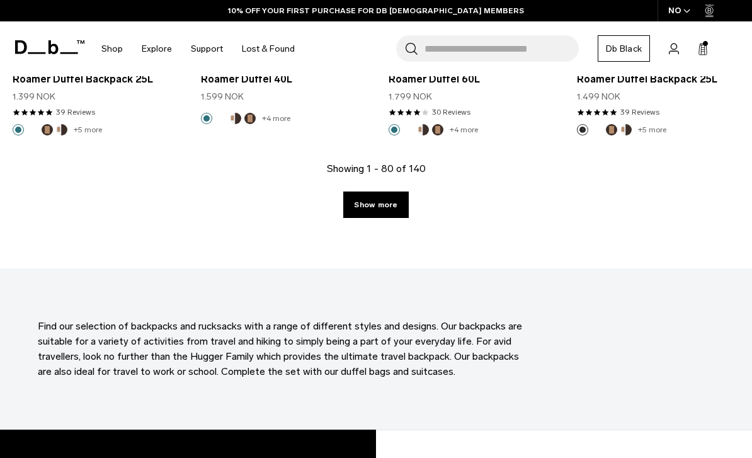
click at [378, 207] on link "Show more" at bounding box center [375, 204] width 65 height 26
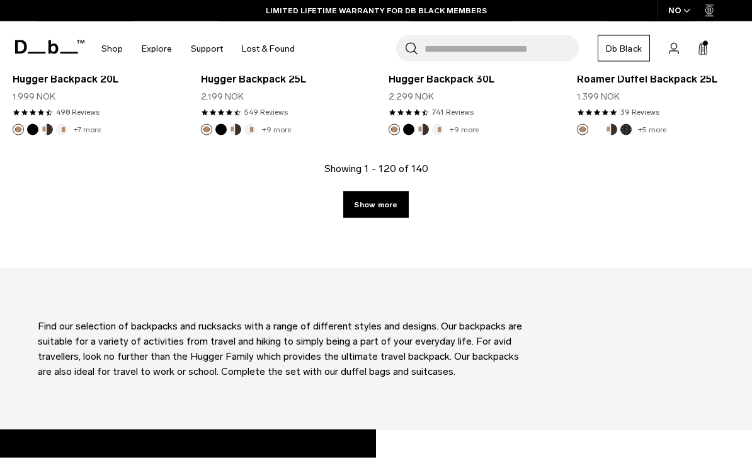
scroll to position [9364, 0]
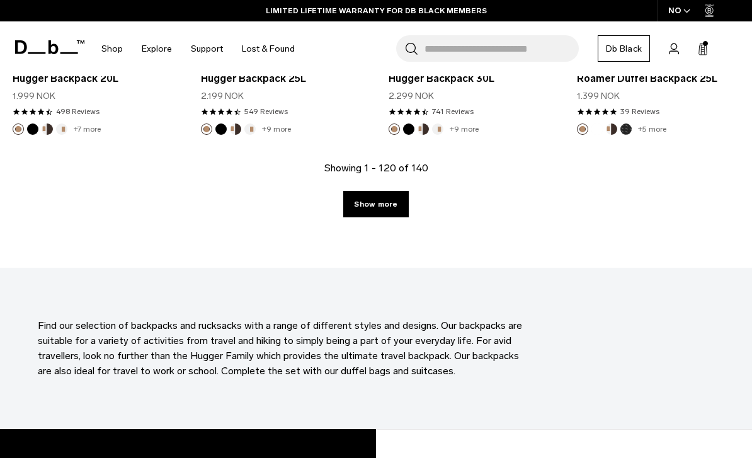
click at [391, 203] on link "Show more" at bounding box center [375, 204] width 65 height 26
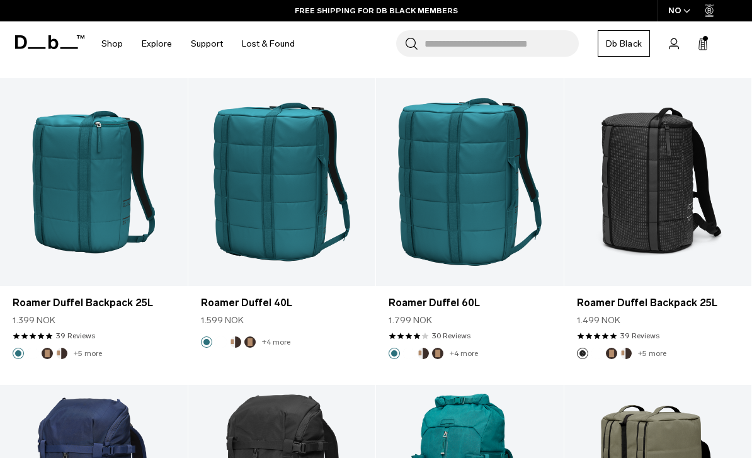
scroll to position [6219, 0]
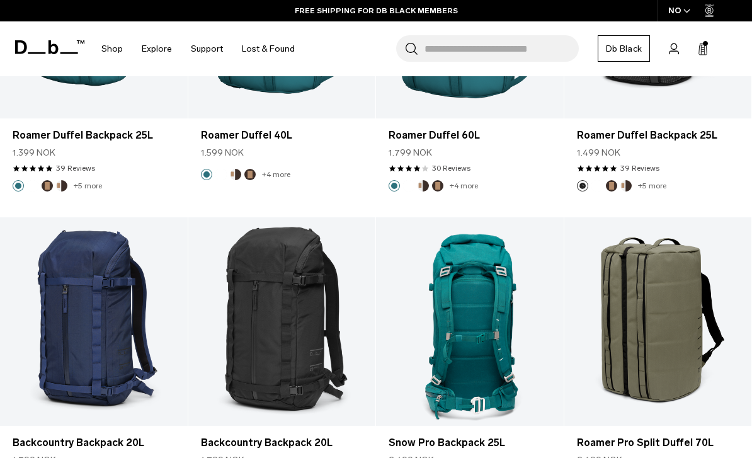
click at [478, 308] on div at bounding box center [470, 321] width 188 height 208
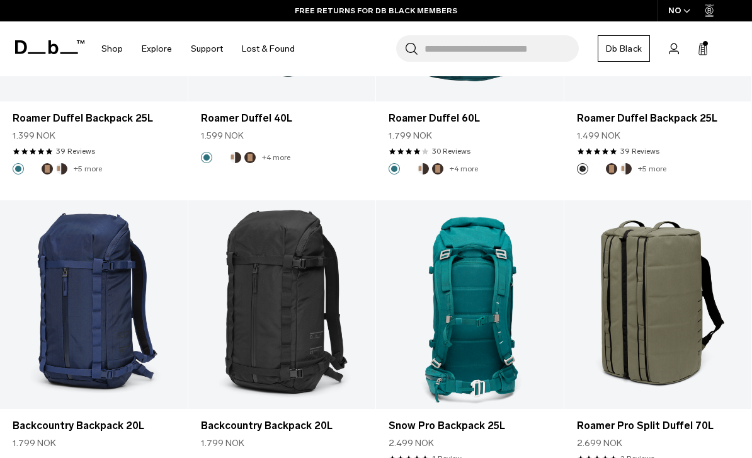
click at [495, 307] on link "Snow Pro Backpack 25L" at bounding box center [470, 304] width 188 height 208
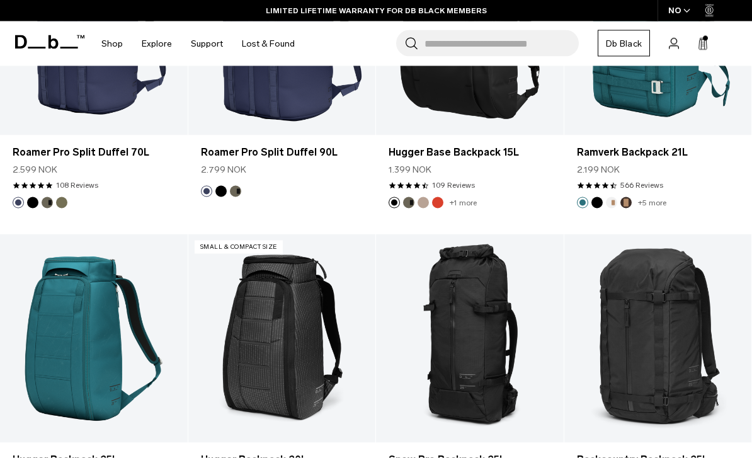
scroll to position [4173, 0]
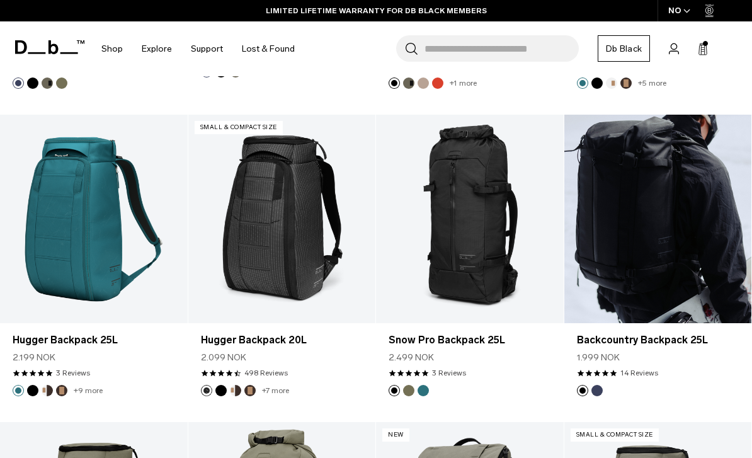
click at [509, 268] on link "Backcountry Backpack 25L" at bounding box center [658, 219] width 188 height 208
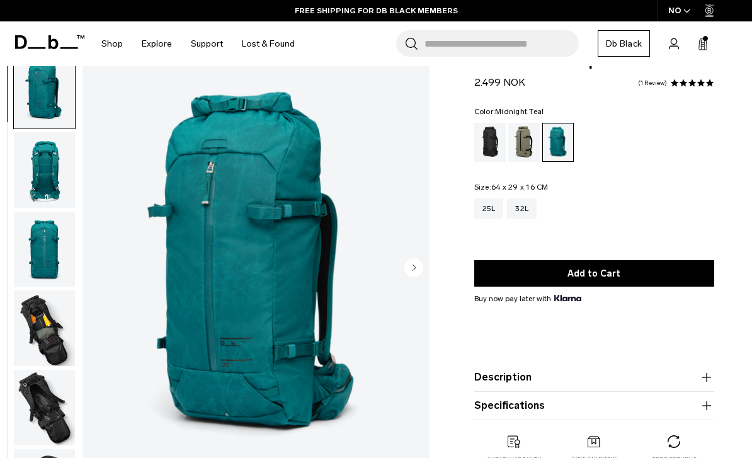
scroll to position [53, 0]
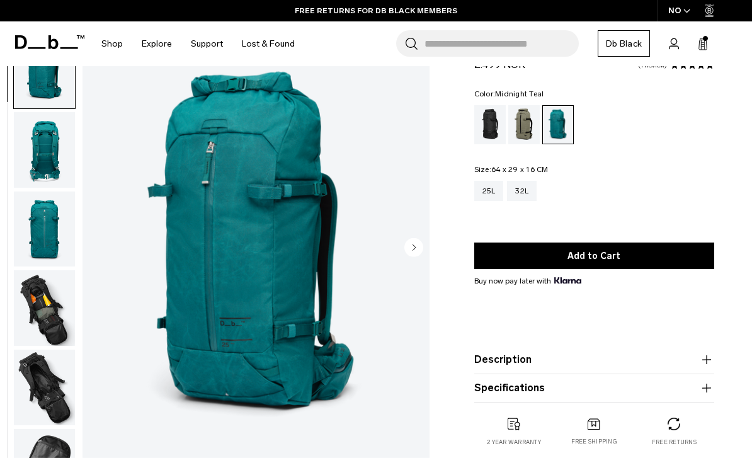
click at [55, 322] on img "button" at bounding box center [44, 308] width 61 height 76
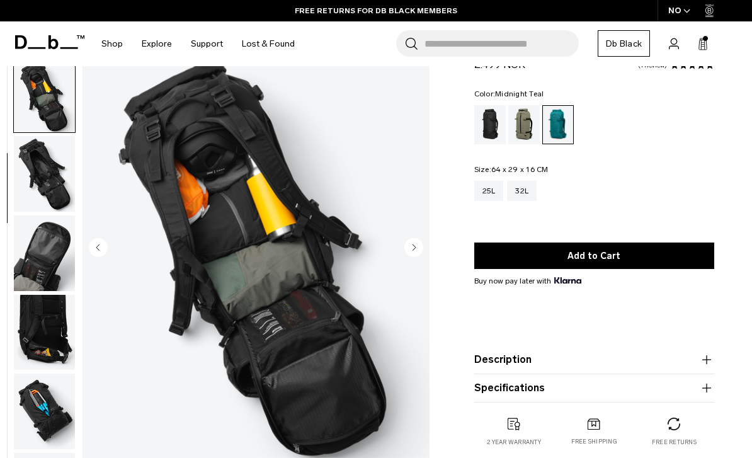
scroll to position [239, 0]
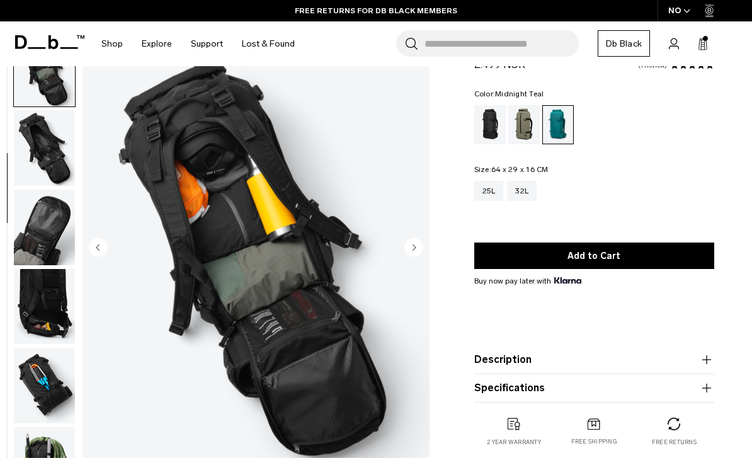
click at [55, 174] on img "button" at bounding box center [44, 148] width 61 height 76
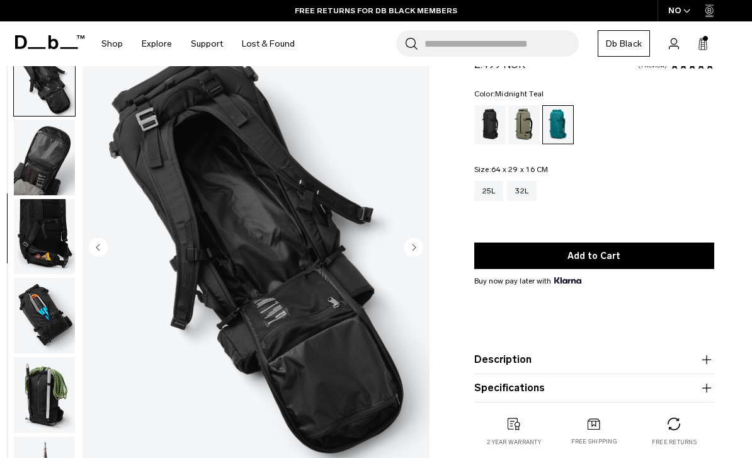
scroll to position [319, 0]
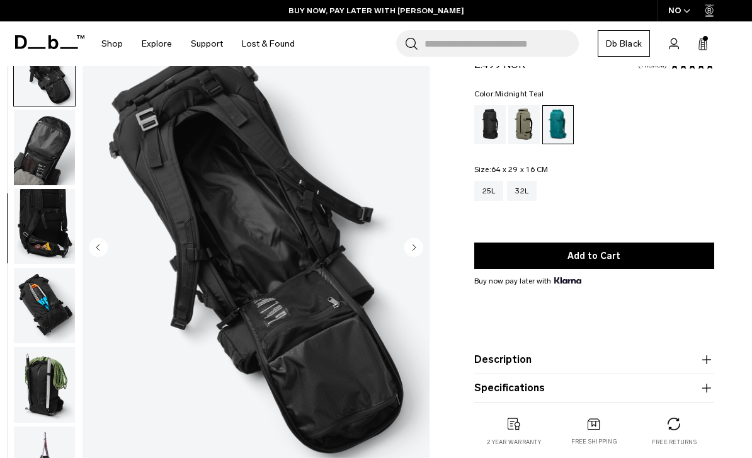
click at [65, 320] on img "button" at bounding box center [44, 306] width 61 height 76
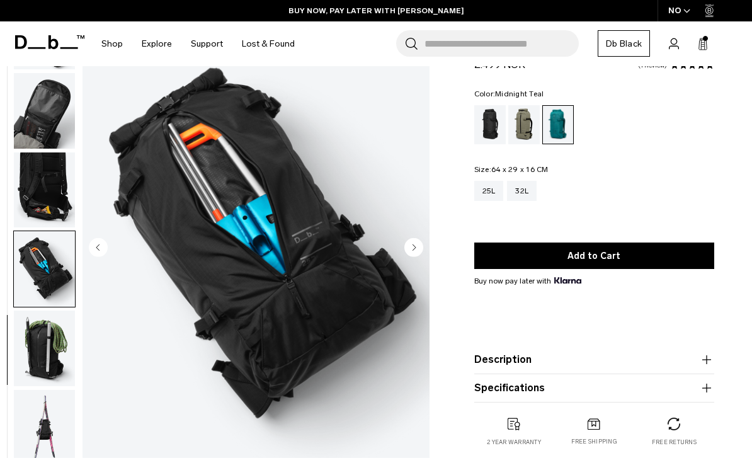
scroll to position [362, 0]
click at [51, 348] on img "button" at bounding box center [44, 348] width 61 height 76
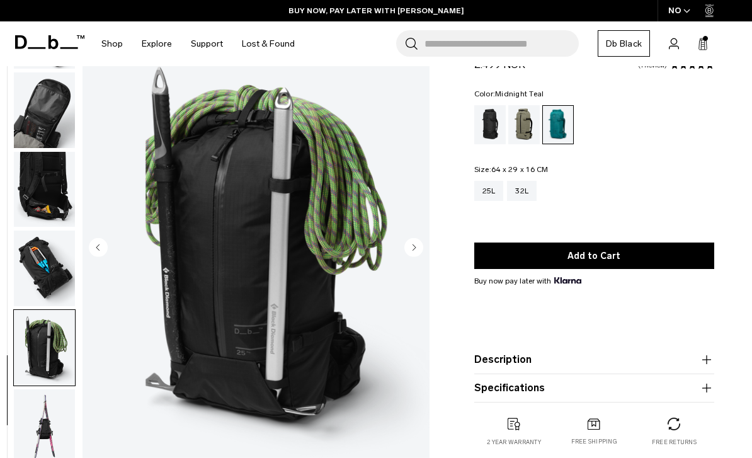
click at [50, 416] on img "button" at bounding box center [44, 427] width 61 height 76
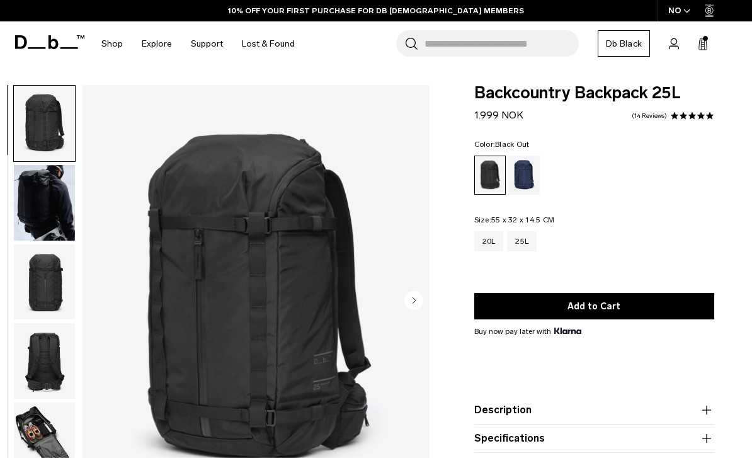
scroll to position [77, 0]
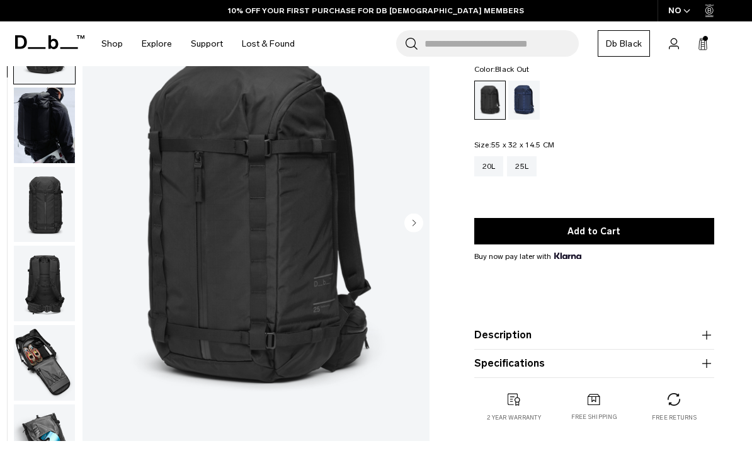
click at [60, 374] on img "button" at bounding box center [44, 363] width 61 height 76
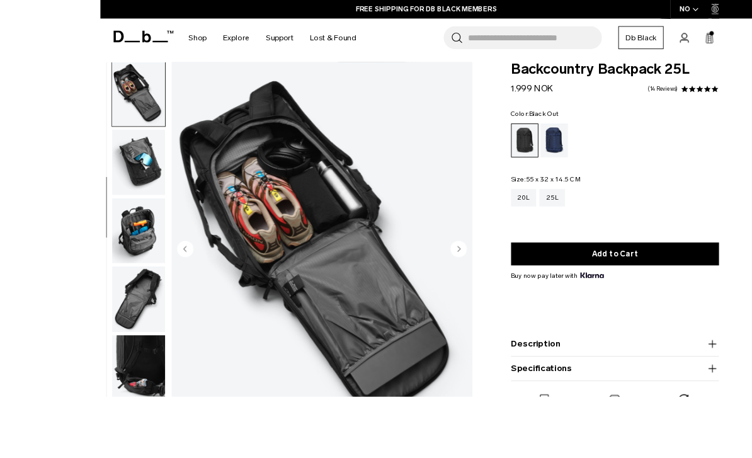
scroll to position [82, 0]
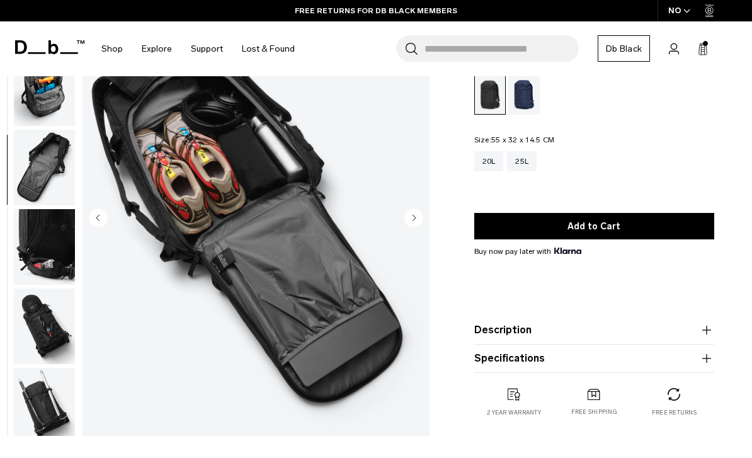
click at [58, 261] on img "button" at bounding box center [44, 247] width 61 height 76
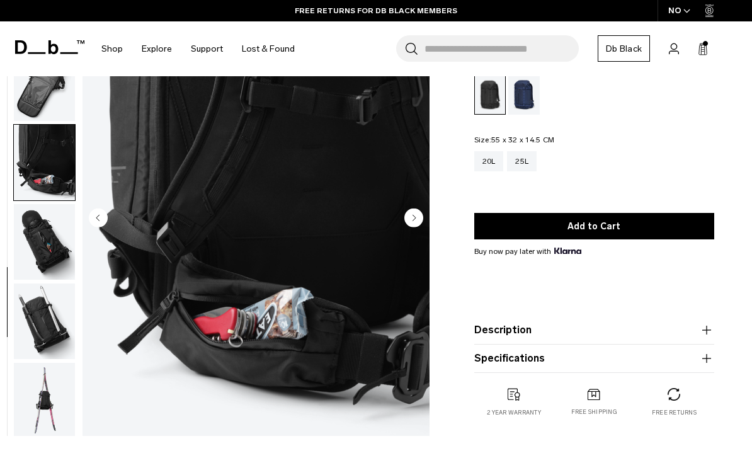
scroll to position [521, 0]
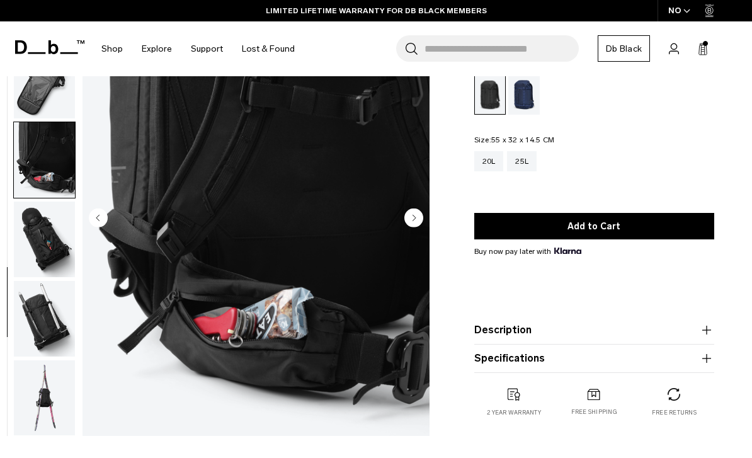
click at [55, 243] on img "button" at bounding box center [44, 239] width 61 height 76
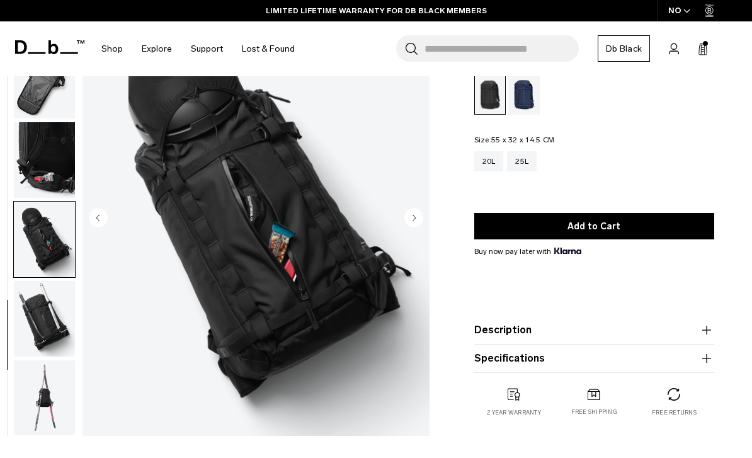
click at [57, 167] on img "button" at bounding box center [44, 160] width 61 height 76
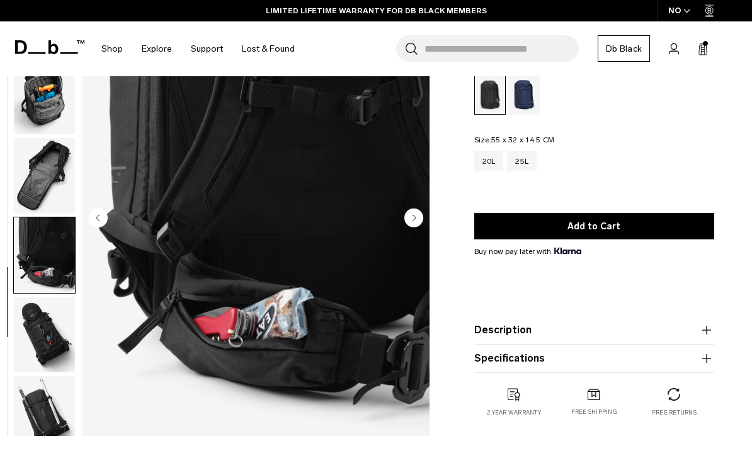
click at [59, 179] on img "button" at bounding box center [44, 176] width 61 height 76
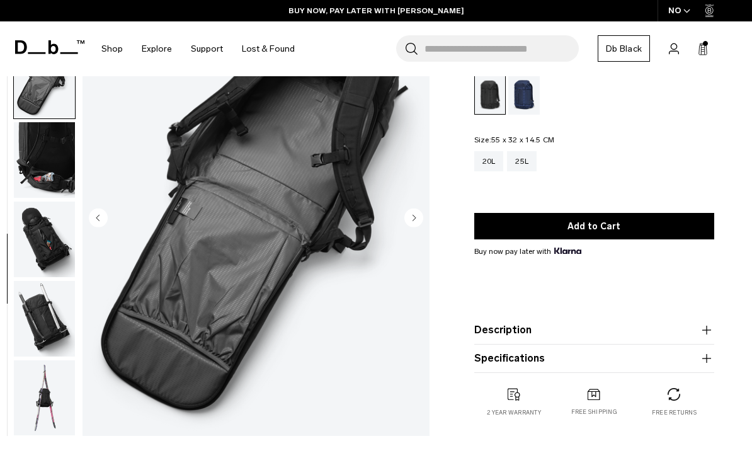
scroll to position [110, 0]
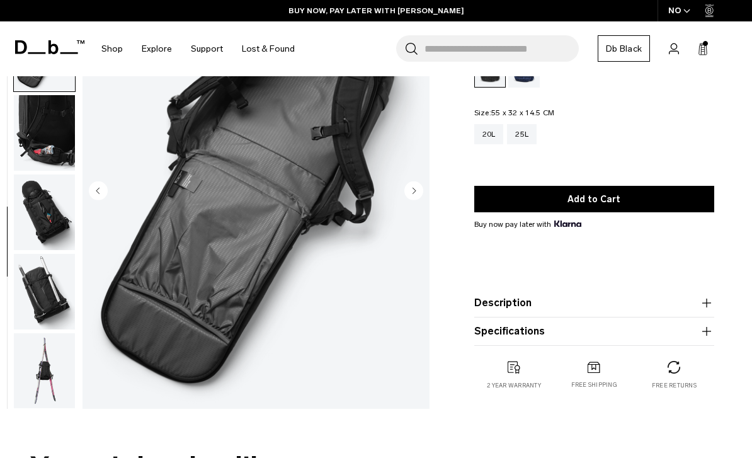
click at [55, 302] on img "button" at bounding box center [44, 292] width 61 height 76
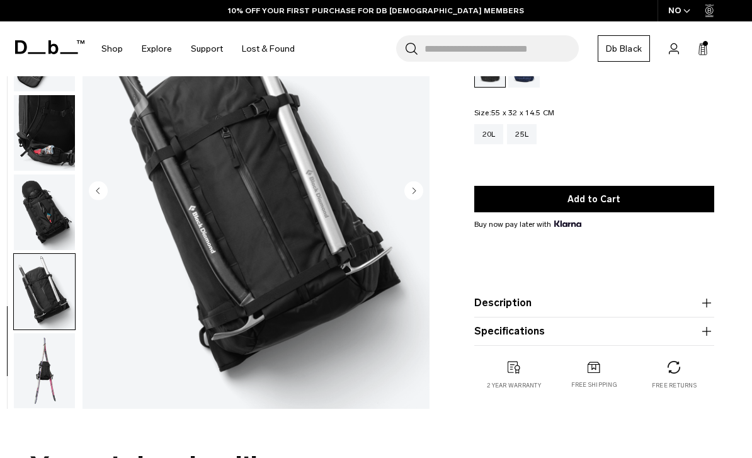
click at [59, 381] on img "button" at bounding box center [44, 371] width 61 height 76
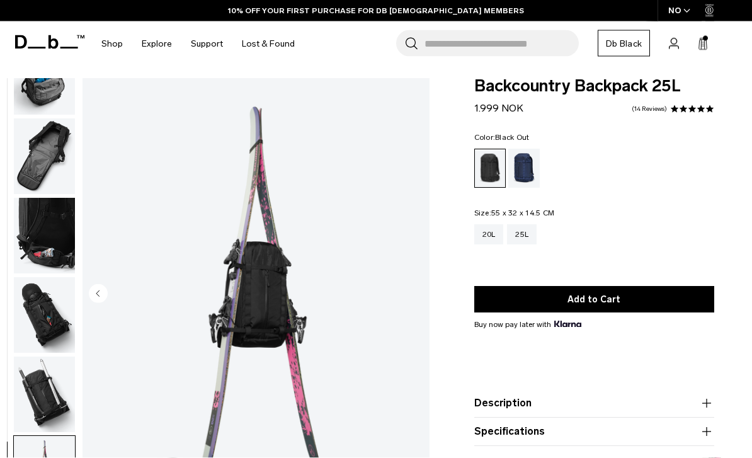
scroll to position [0, 0]
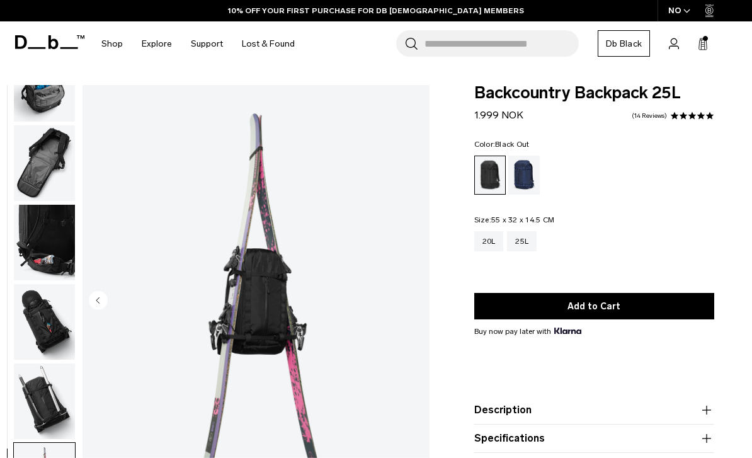
click at [58, 178] on img "button" at bounding box center [44, 163] width 61 height 76
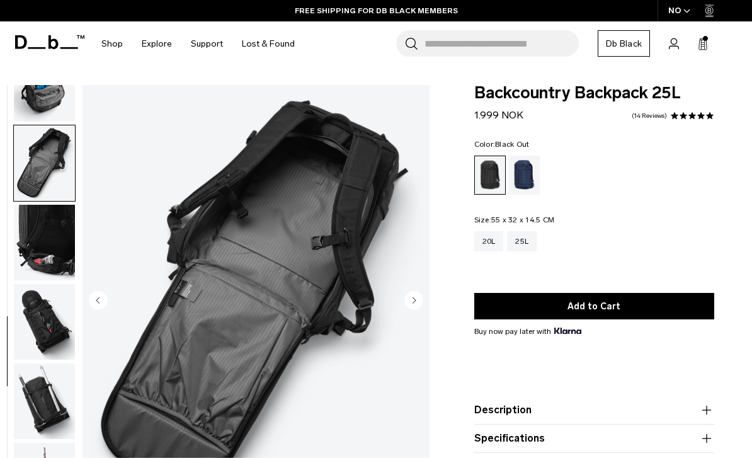
click at [57, 246] on img "button" at bounding box center [44, 243] width 61 height 76
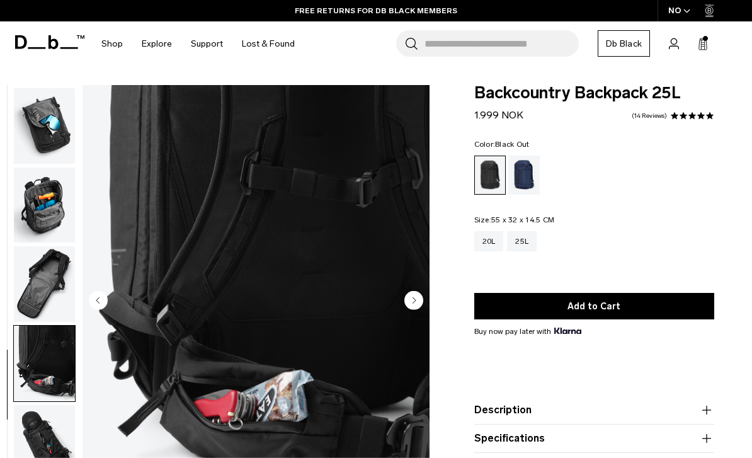
click at [54, 216] on img "button" at bounding box center [44, 205] width 61 height 76
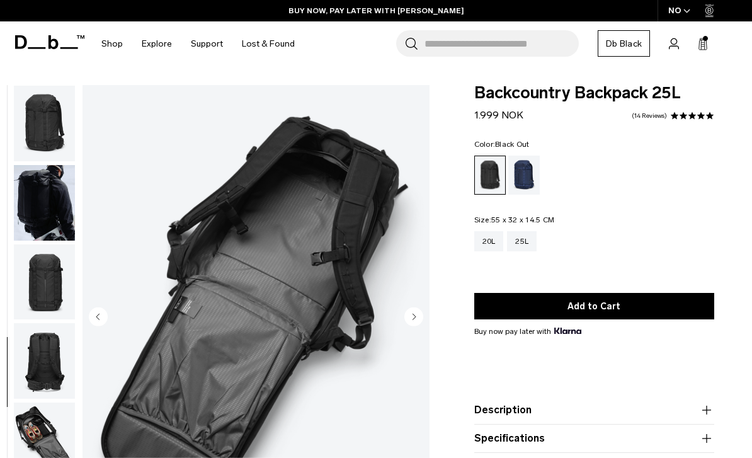
click at [57, 133] on img "button" at bounding box center [44, 124] width 61 height 76
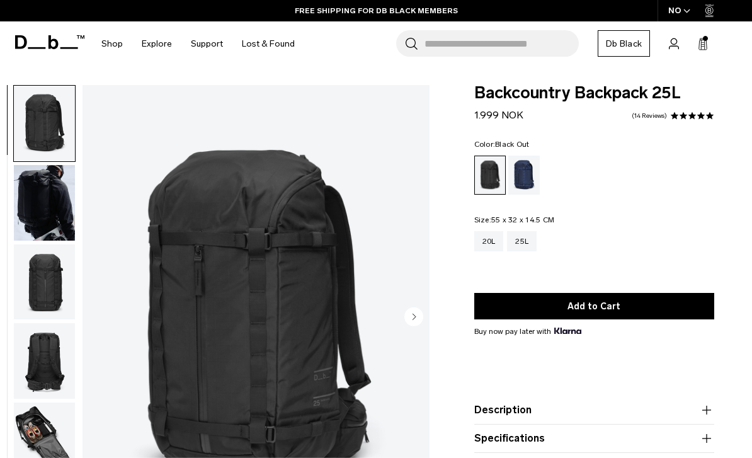
click at [44, 220] on img "button" at bounding box center [44, 203] width 61 height 76
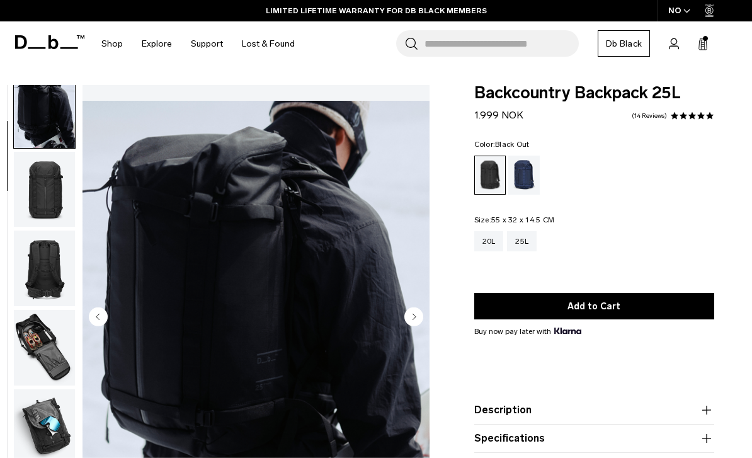
scroll to position [80, 0]
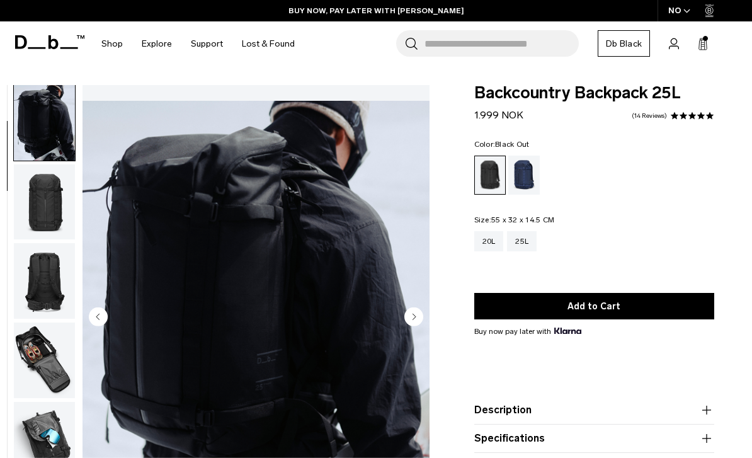
click at [34, 303] on img "button" at bounding box center [44, 281] width 61 height 76
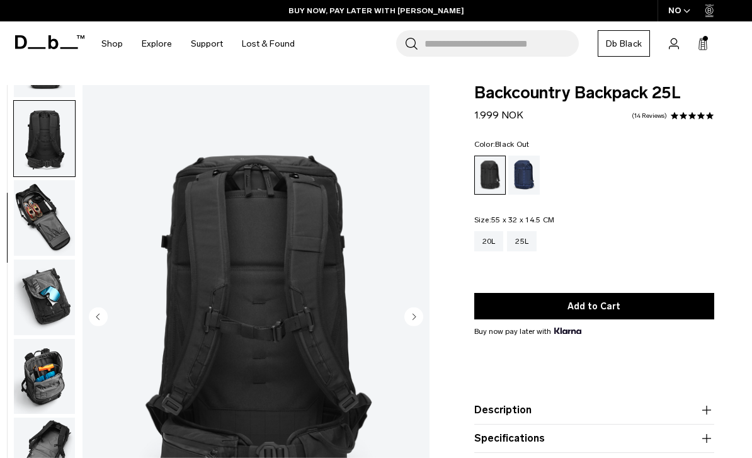
scroll to position [239, 0]
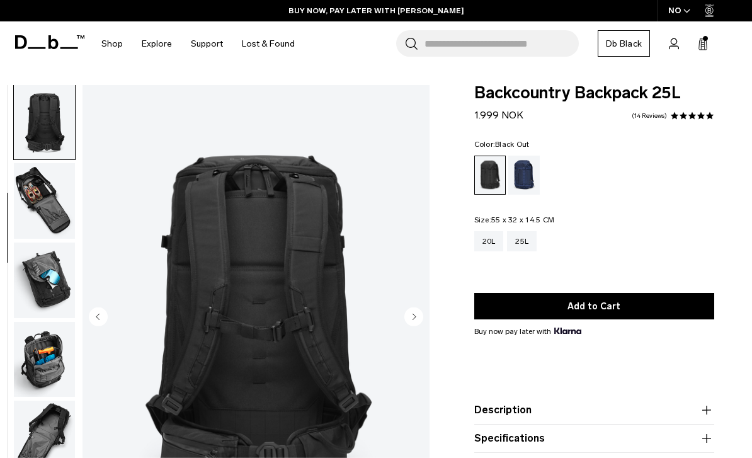
click at [35, 308] on img "button" at bounding box center [44, 280] width 61 height 76
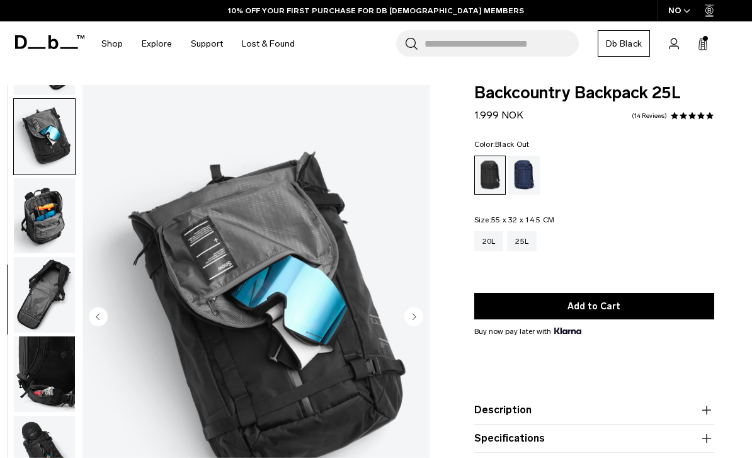
scroll to position [399, 0]
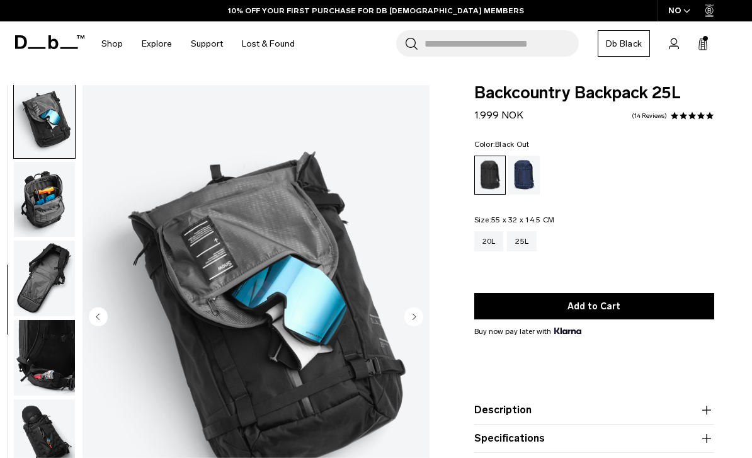
click at [23, 308] on img "button" at bounding box center [44, 278] width 61 height 76
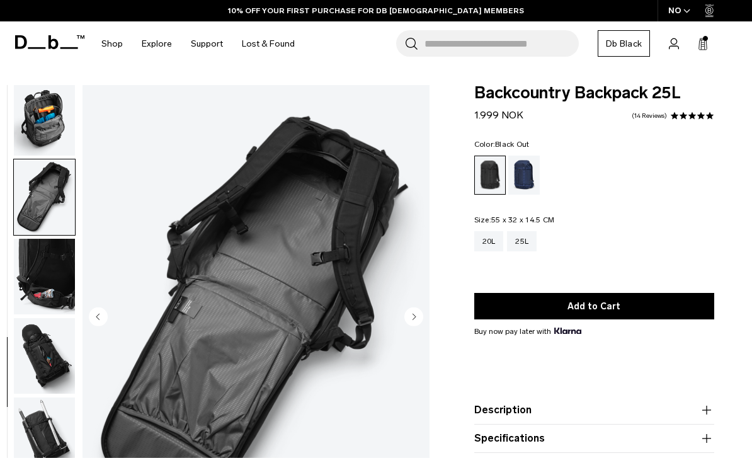
scroll to position [489, 0]
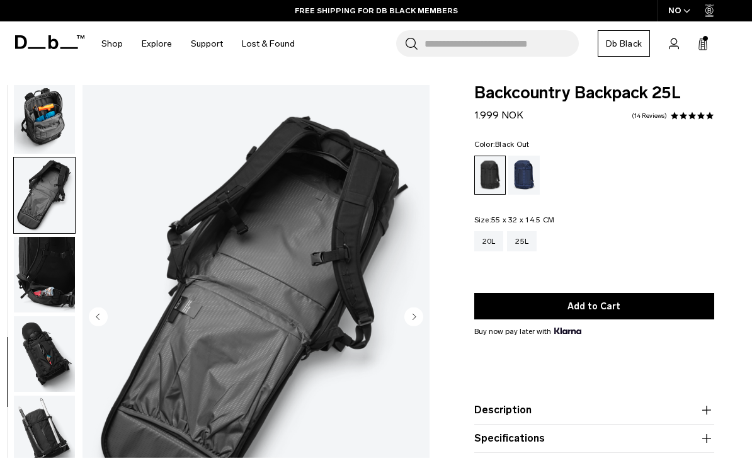
click at [34, 341] on img "button" at bounding box center [44, 354] width 61 height 76
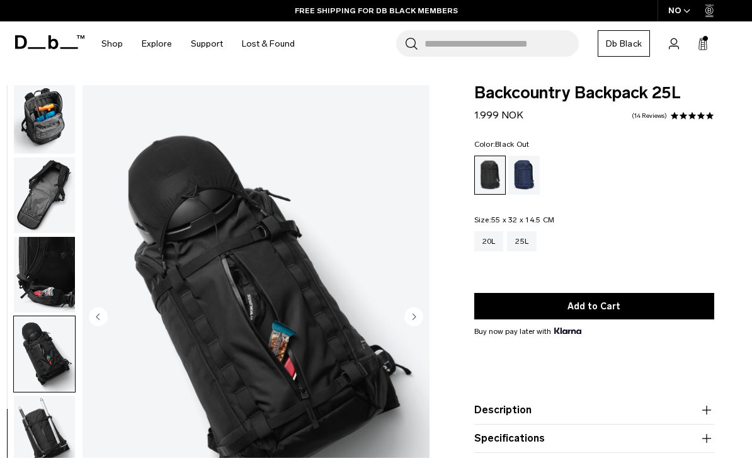
click at [21, 415] on img "button" at bounding box center [44, 433] width 61 height 76
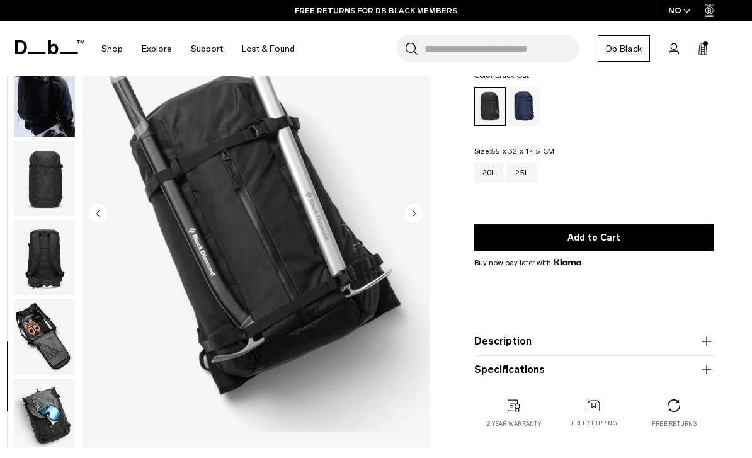
scroll to position [0, 0]
click at [516, 91] on div "Blue Hour" at bounding box center [524, 106] width 32 height 39
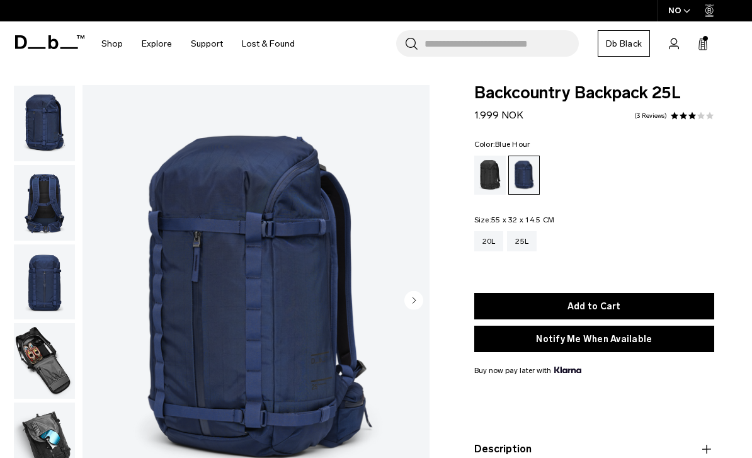
click at [33, 229] on img "button" at bounding box center [44, 203] width 61 height 76
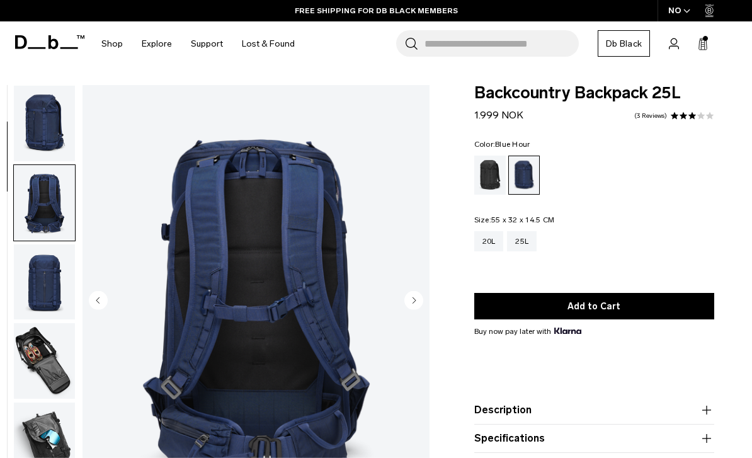
click at [35, 140] on img "button" at bounding box center [44, 124] width 61 height 76
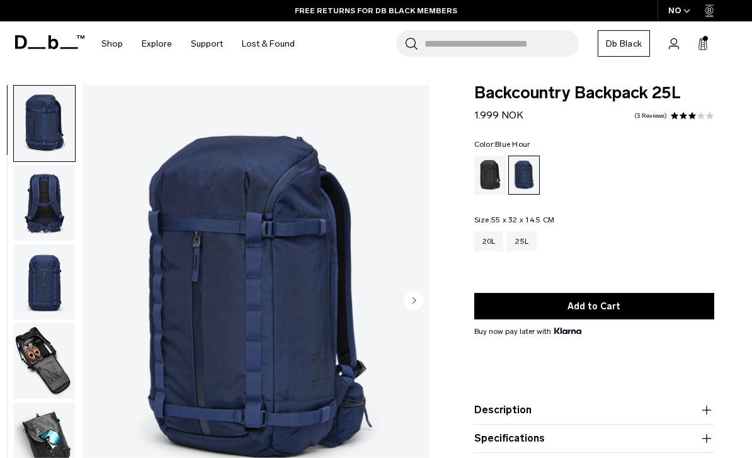
click at [38, 223] on img "button" at bounding box center [44, 203] width 61 height 76
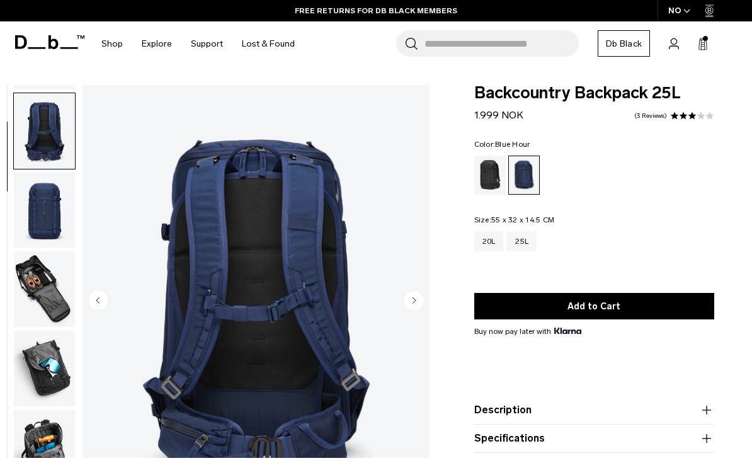
scroll to position [80, 0]
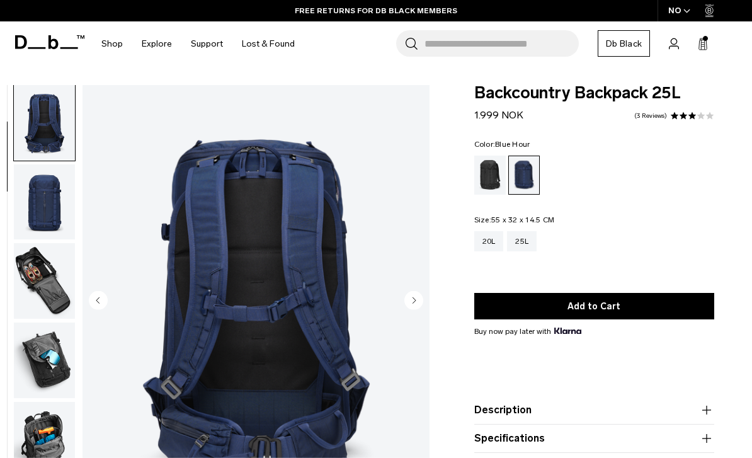
click at [37, 293] on img "button" at bounding box center [44, 281] width 61 height 76
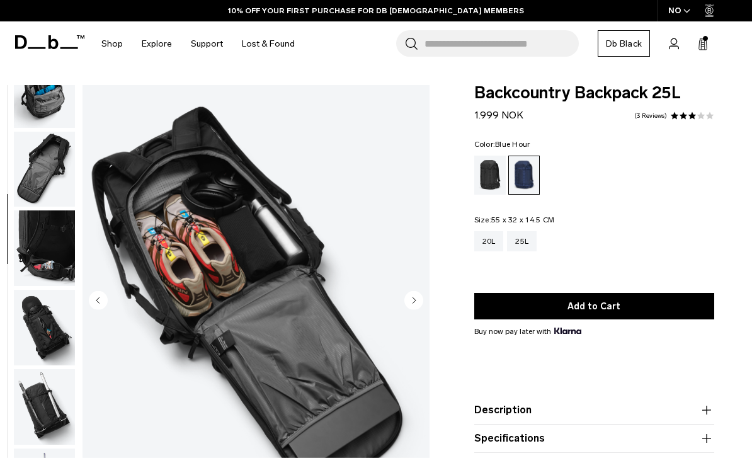
scroll to position [429, 0]
click at [23, 270] on img "button" at bounding box center [44, 248] width 61 height 76
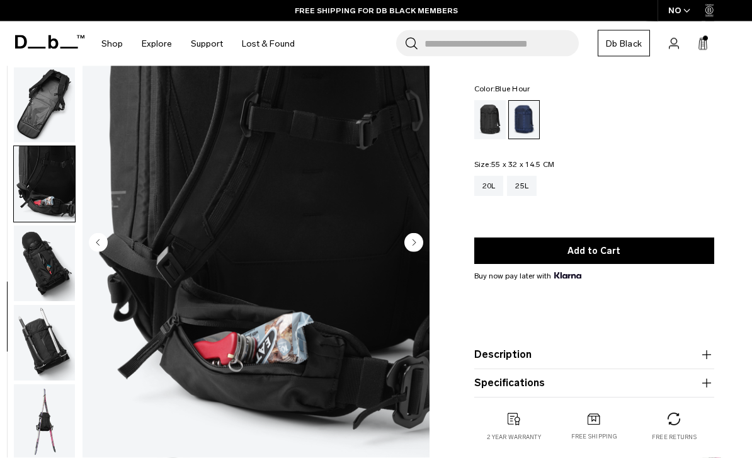
scroll to position [59, 0]
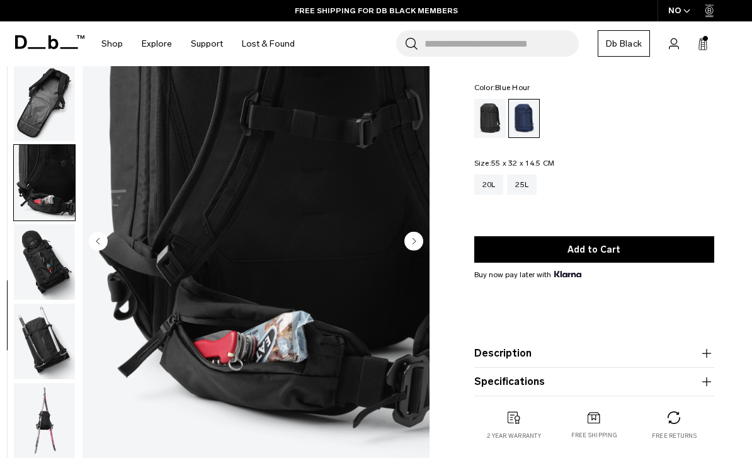
click at [26, 354] on img "button" at bounding box center [44, 341] width 61 height 76
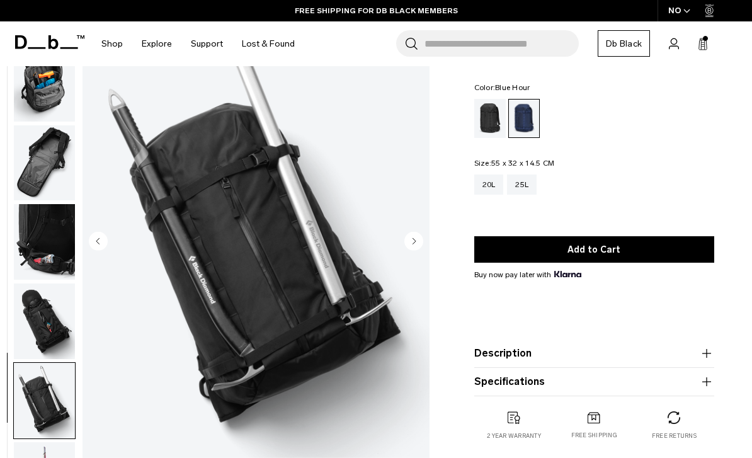
click at [31, 341] on img "button" at bounding box center [44, 321] width 61 height 76
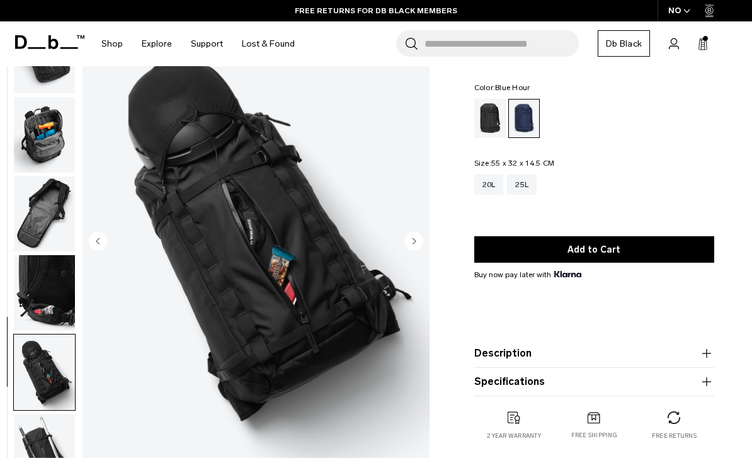
scroll to position [325, 0]
click at [25, 316] on img "button" at bounding box center [44, 294] width 61 height 76
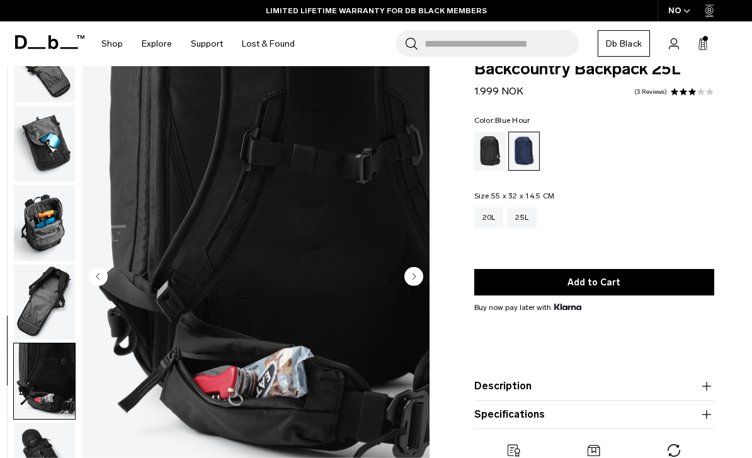
scroll to position [25, 0]
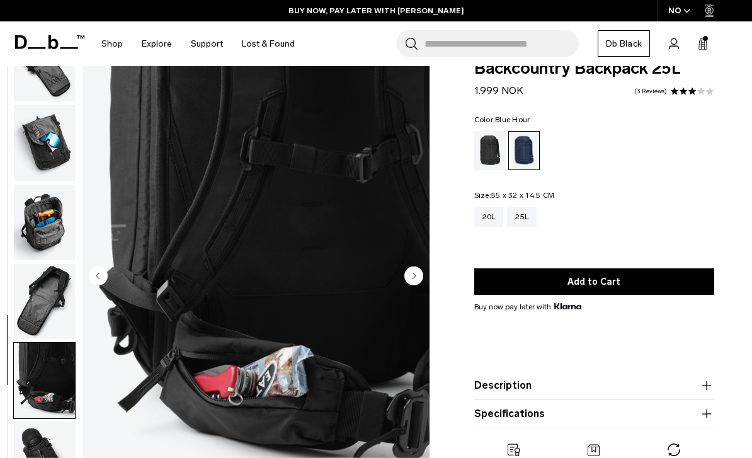
click at [26, 320] on img "button" at bounding box center [44, 302] width 61 height 76
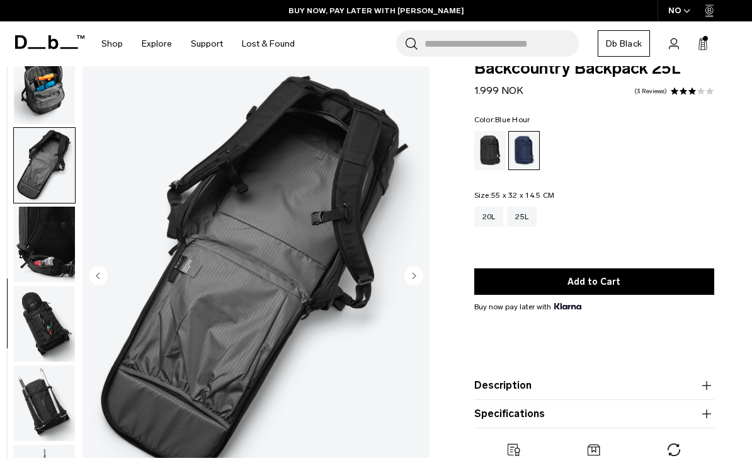
scroll to position [442, 0]
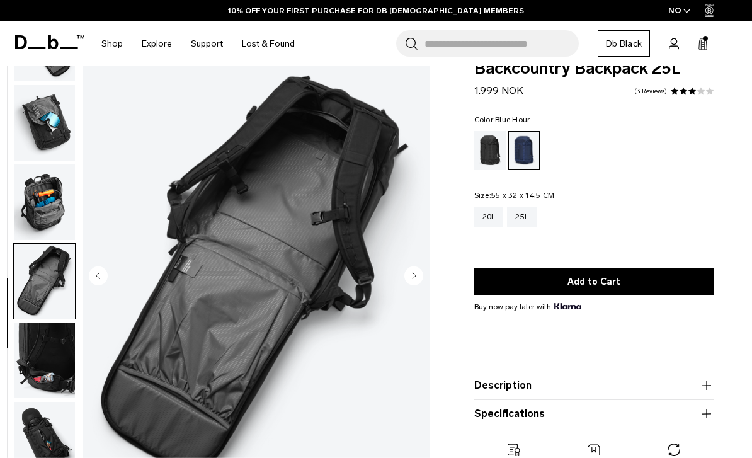
click at [31, 233] on img "button" at bounding box center [44, 202] width 61 height 76
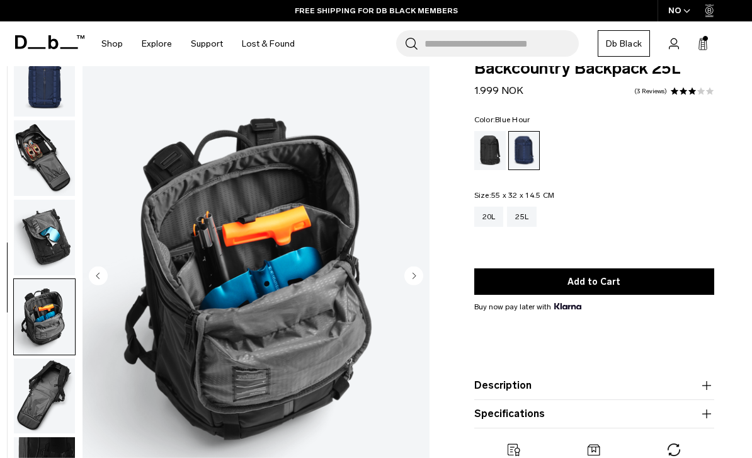
scroll to position [178, 0]
click at [27, 169] on img "button" at bounding box center [44, 158] width 61 height 76
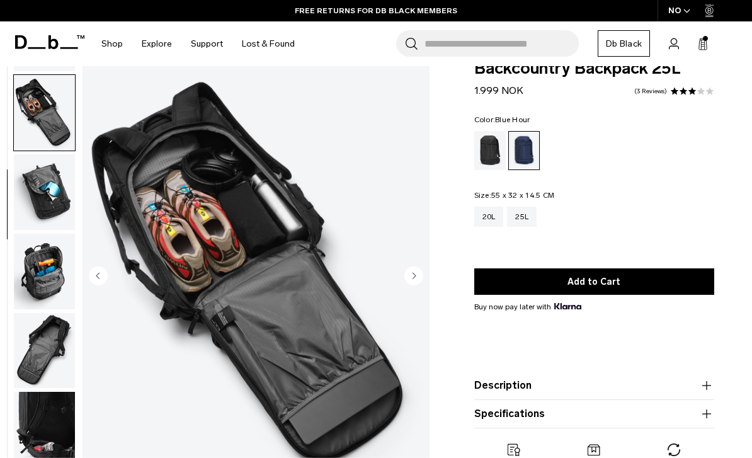
scroll to position [239, 0]
